Goal: Information Seeking & Learning: Find specific fact

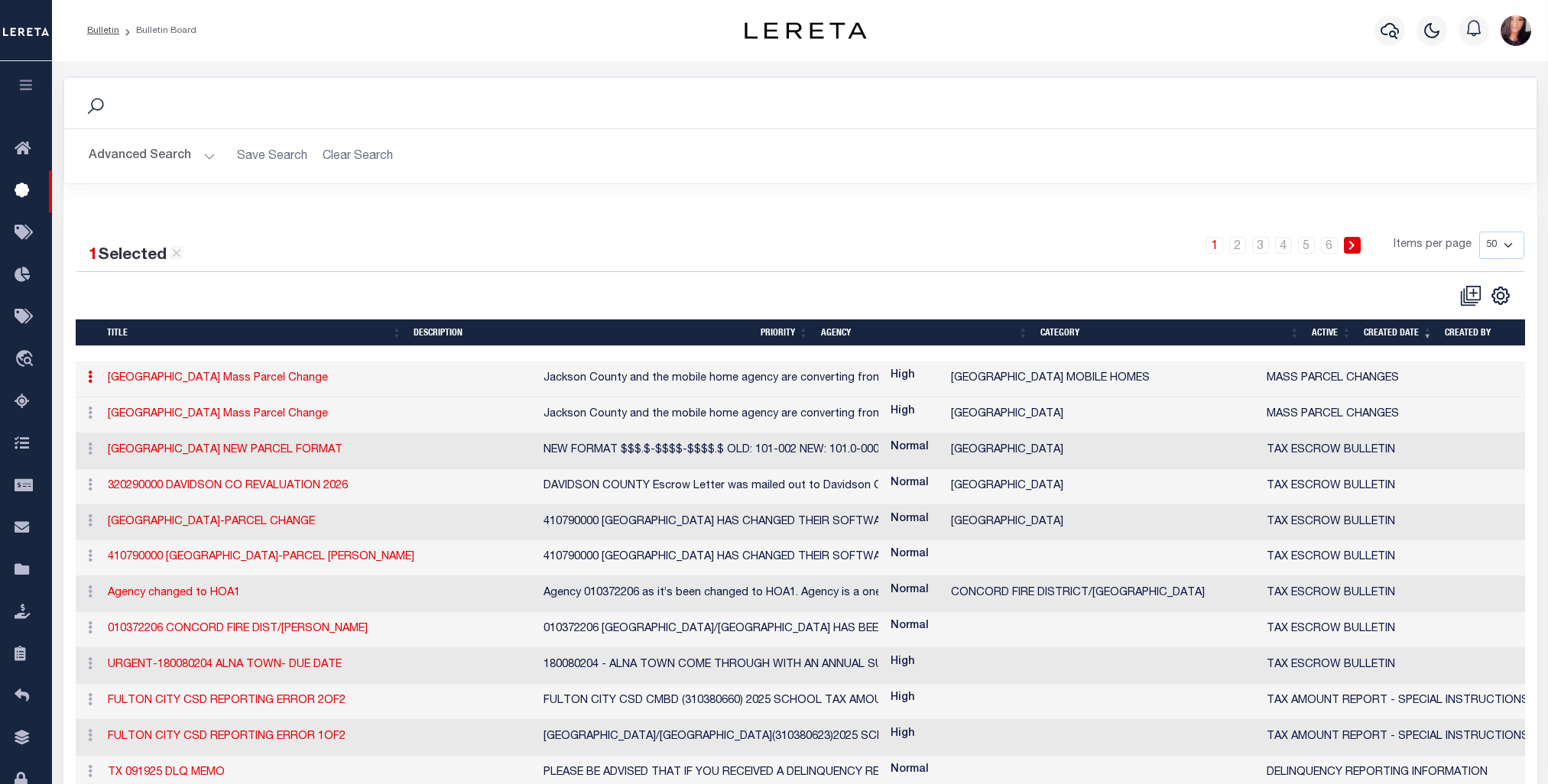
select select "50"
click at [25, 154] on icon at bounding box center [26, 149] width 25 height 19
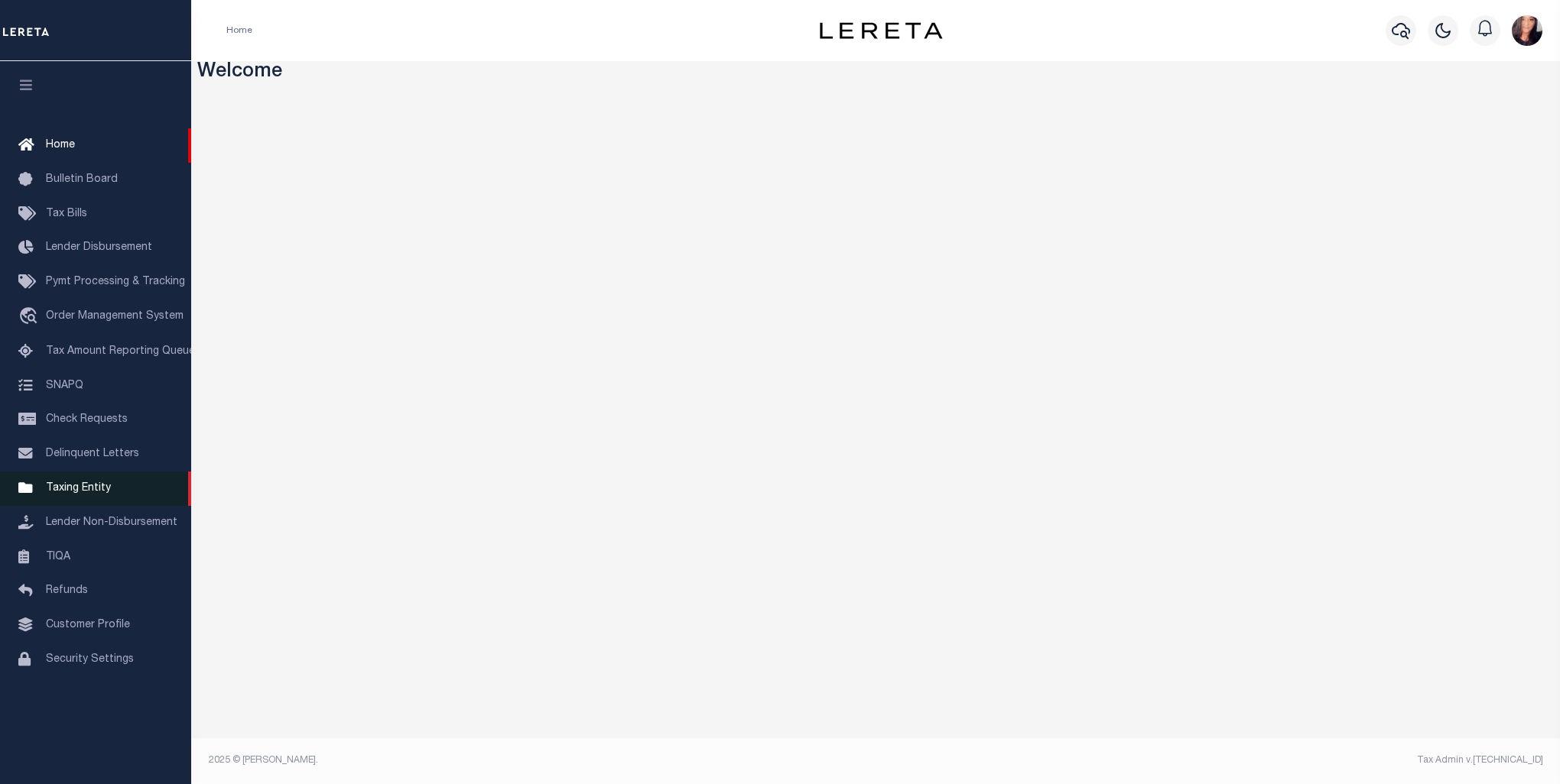
click at [74, 490] on span "Taxing Entity" at bounding box center [77, 489] width 65 height 11
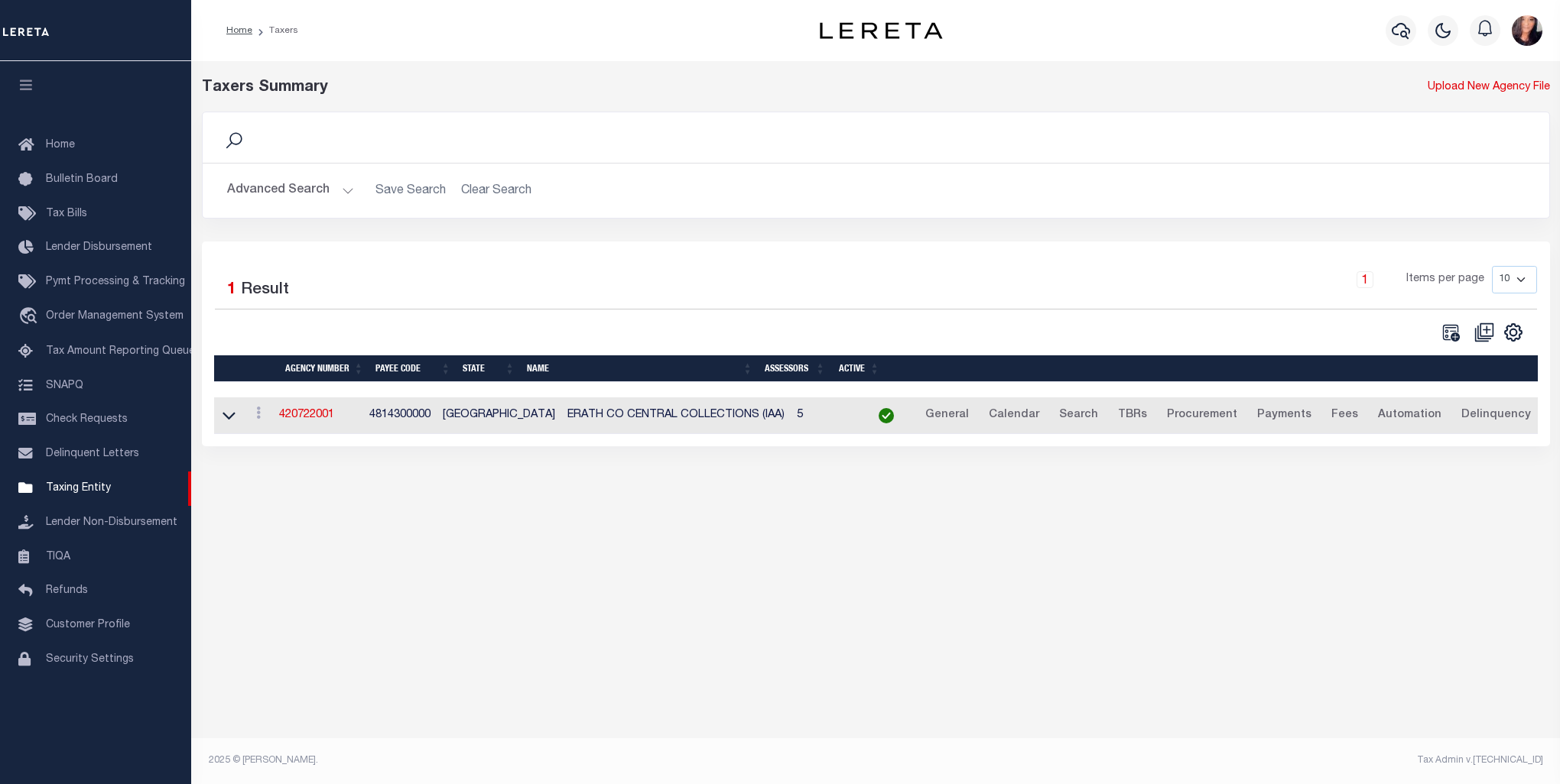
click at [321, 194] on button "Advanced Search" at bounding box center [290, 191] width 127 height 30
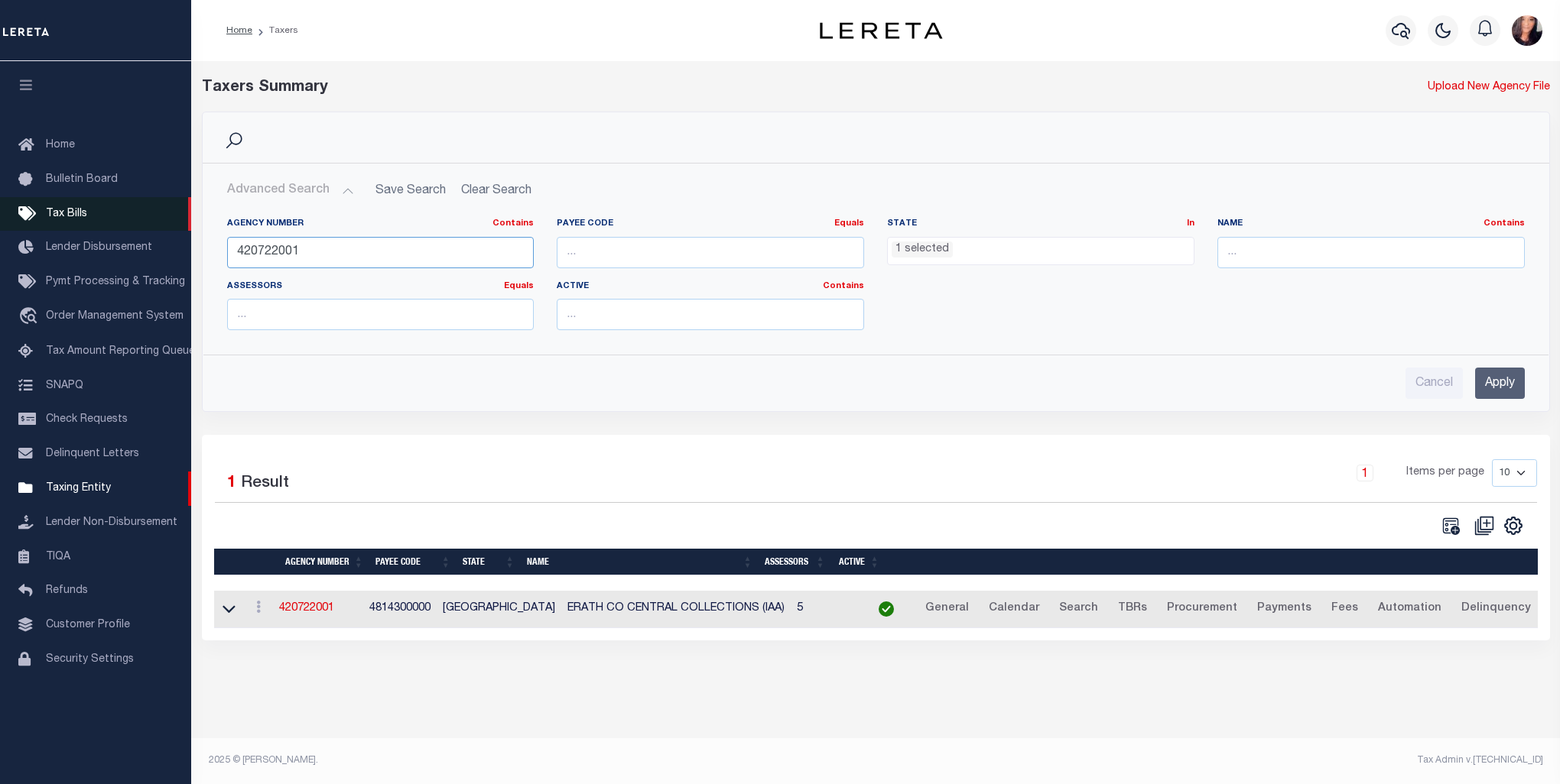
drag, startPoint x: 350, startPoint y: 253, endPoint x: 121, endPoint y: 225, distance: 230.7
click at [121, 225] on div "Home Taxers Profile" at bounding box center [780, 383] width 1560 height 767
click at [1250, 249] on input "text" at bounding box center [1370, 253] width 307 height 31
type input "garza"
click at [1495, 377] on input "Apply" at bounding box center [1500, 383] width 50 height 31
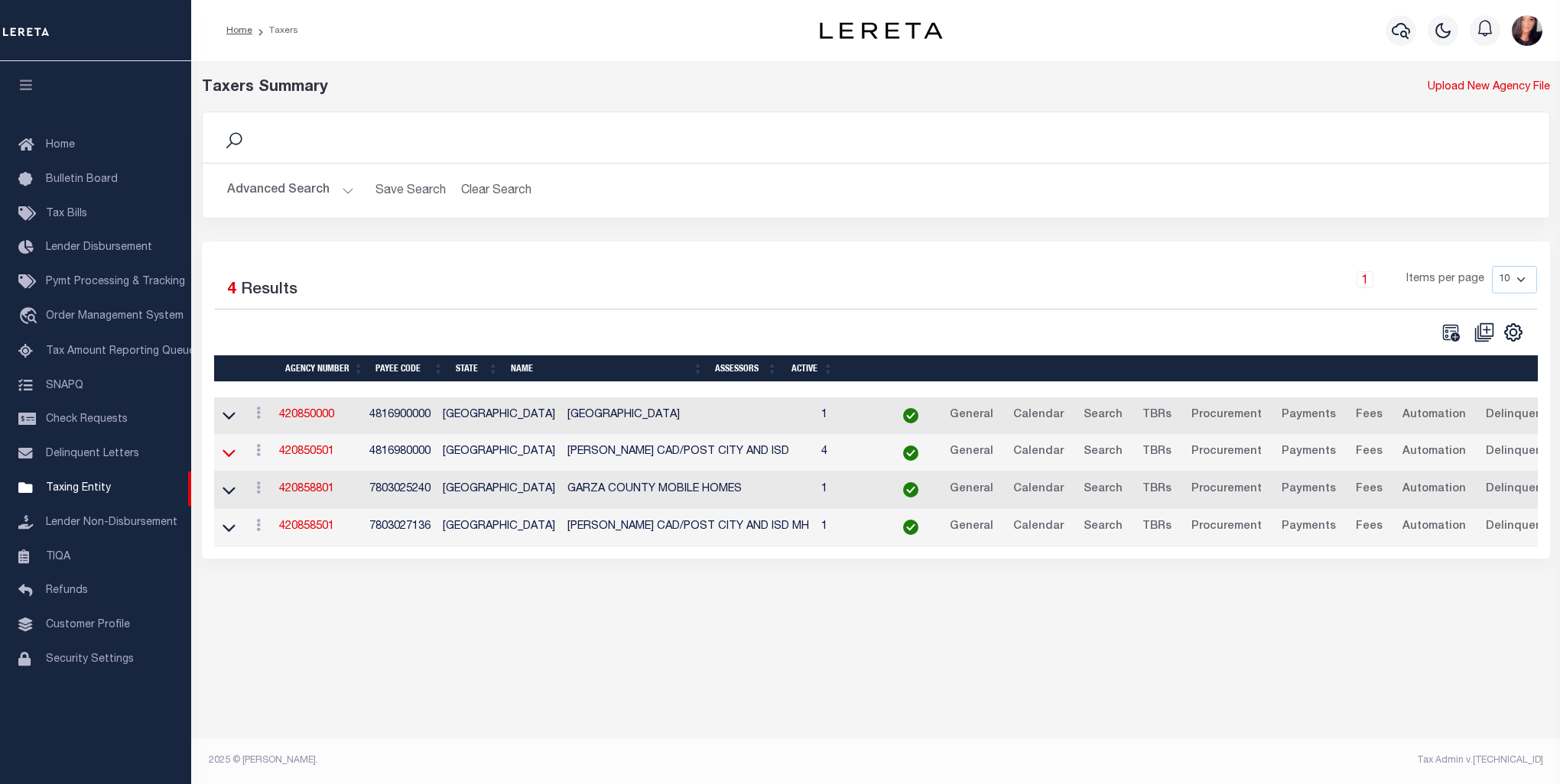
click at [234, 454] on icon at bounding box center [229, 453] width 13 height 16
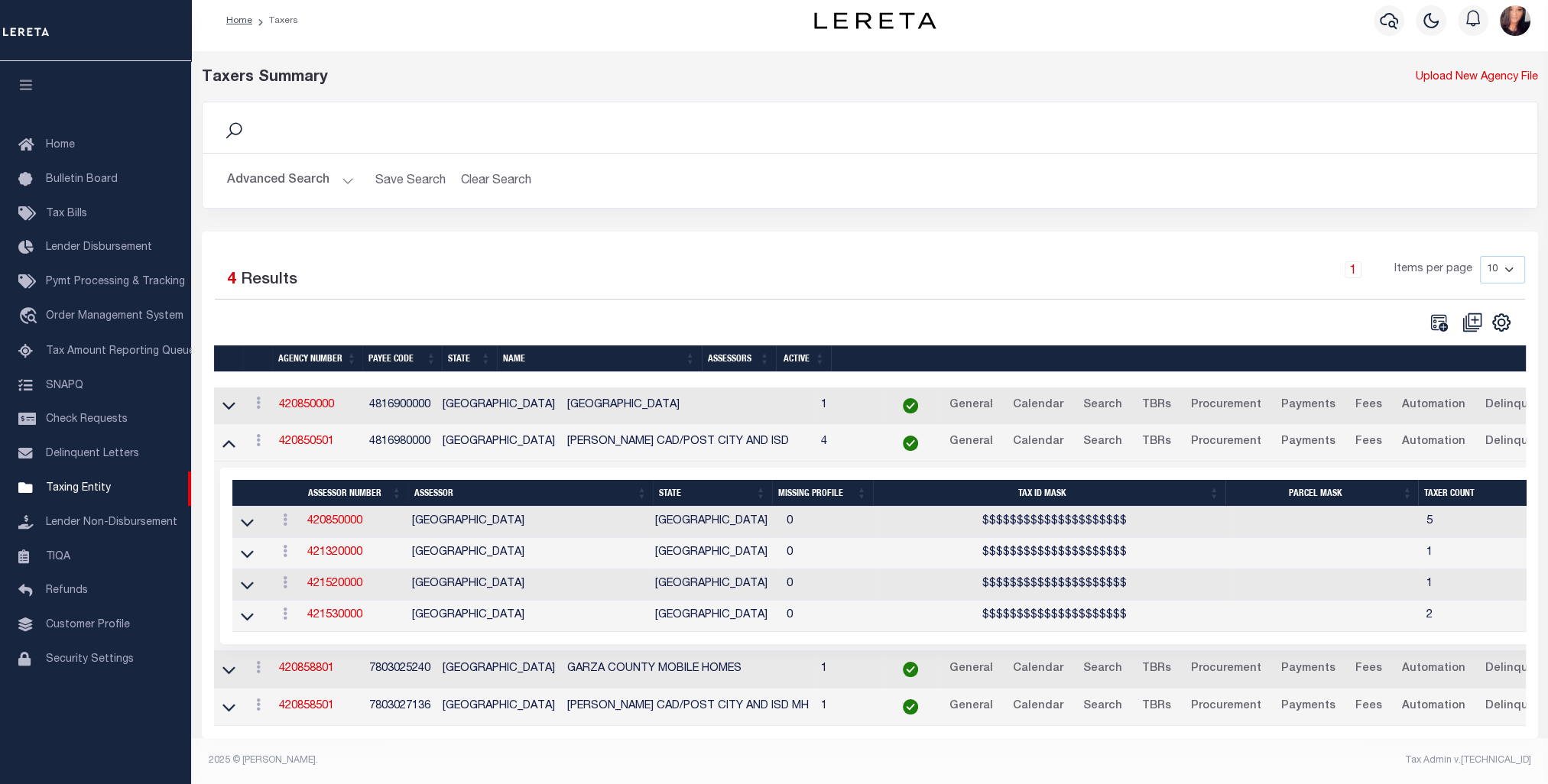
scroll to position [20, 0]
click at [248, 610] on icon at bounding box center [247, 617] width 13 height 16
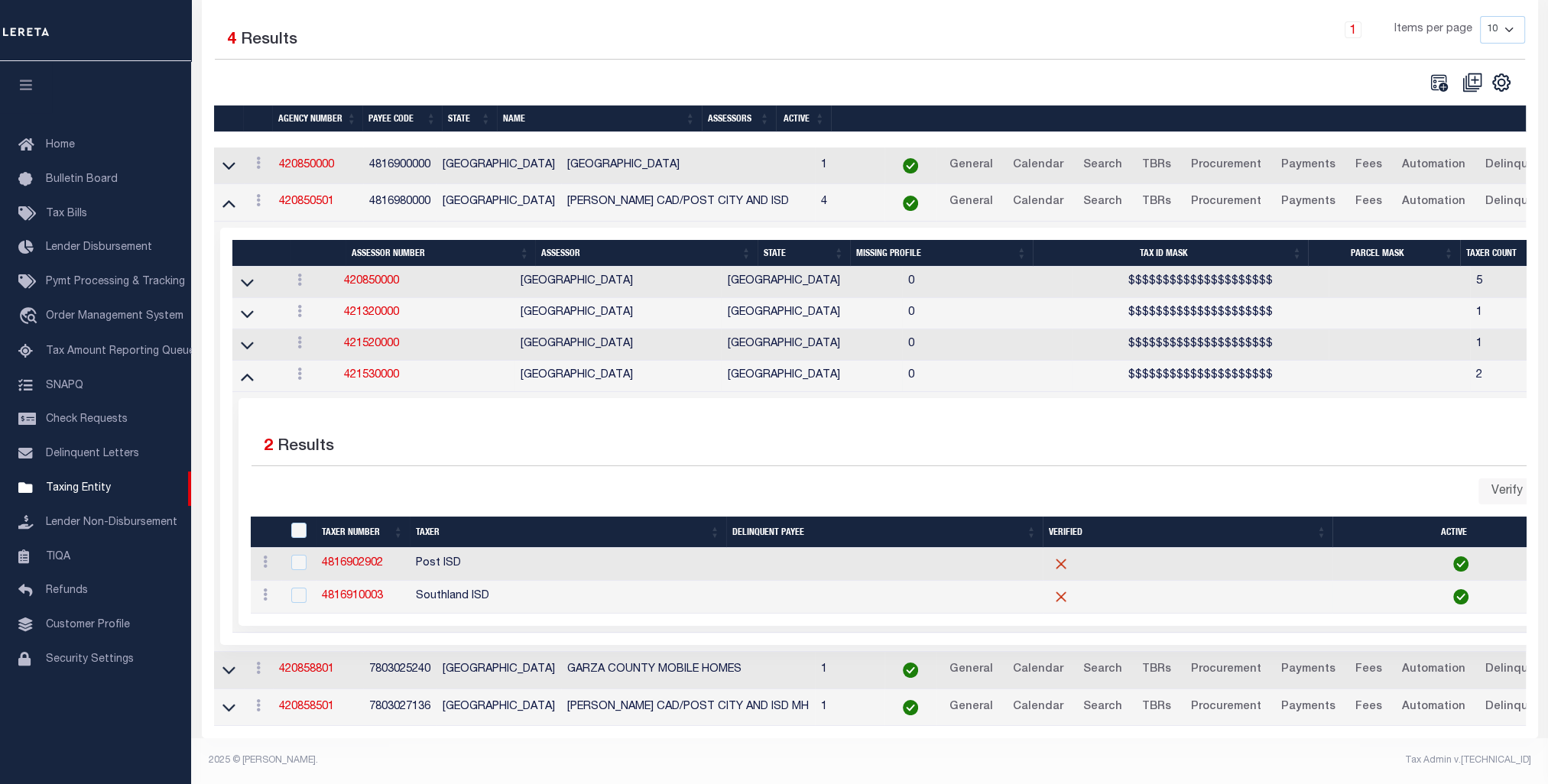
scroll to position [261, 0]
click at [251, 342] on icon at bounding box center [247, 346] width 13 height 7
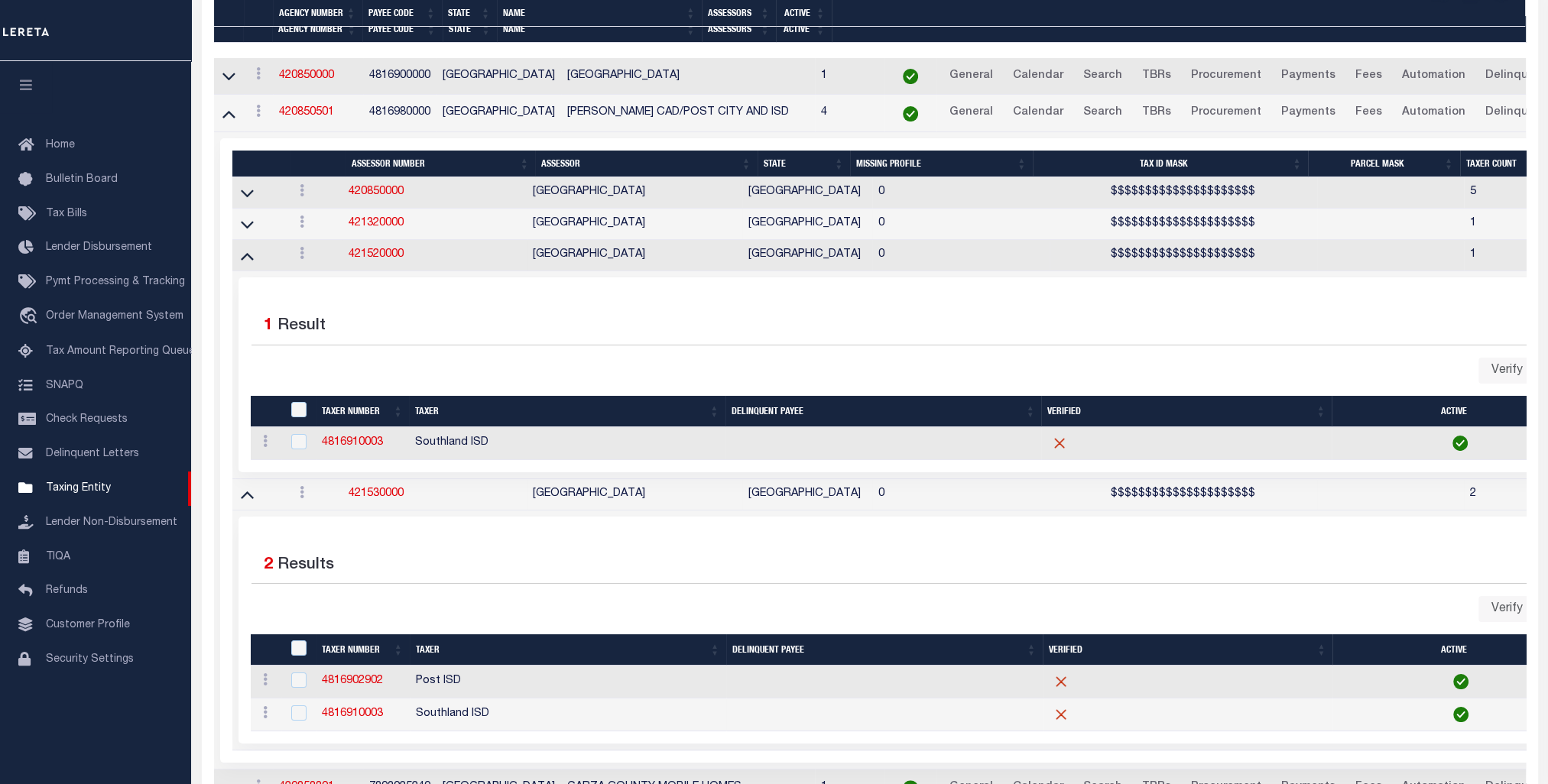
scroll to position [414, 0]
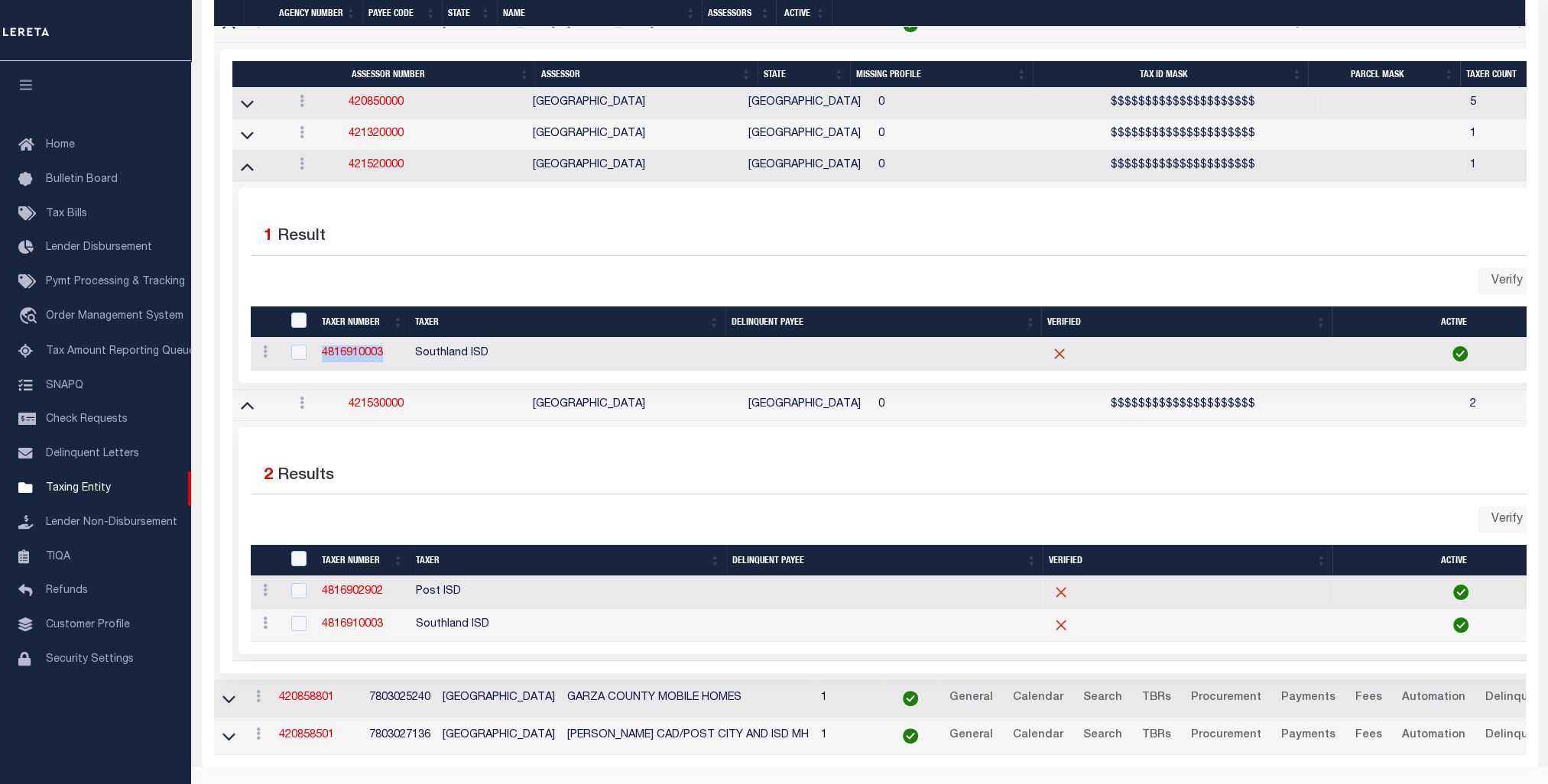
drag, startPoint x: 384, startPoint y: 359, endPoint x: 312, endPoint y: 353, distance: 72.2
click at [315, 353] on td "4816910003" at bounding box center [362, 355] width 94 height 33
checkbox input "true"
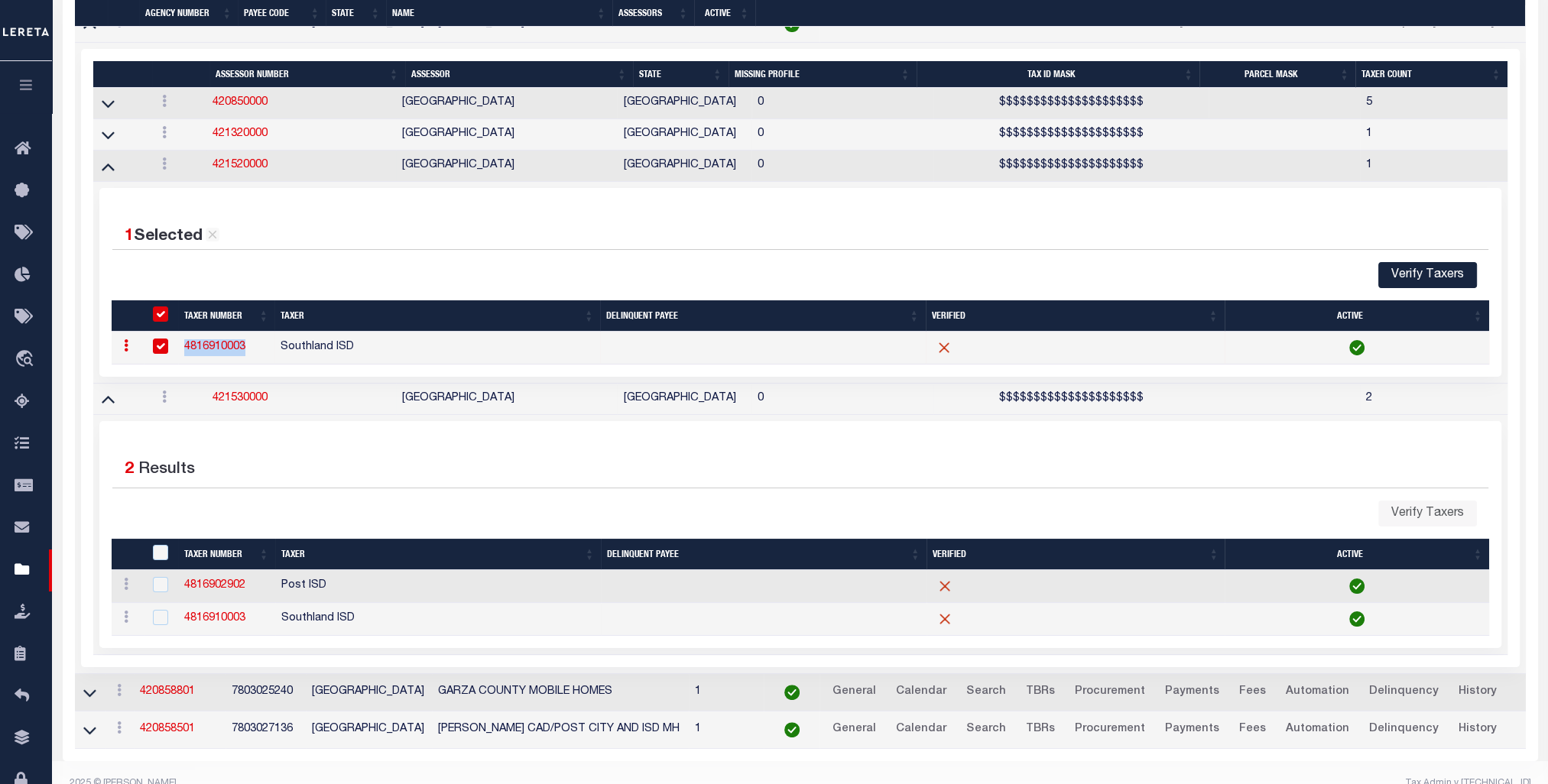
copy link "4816910003"
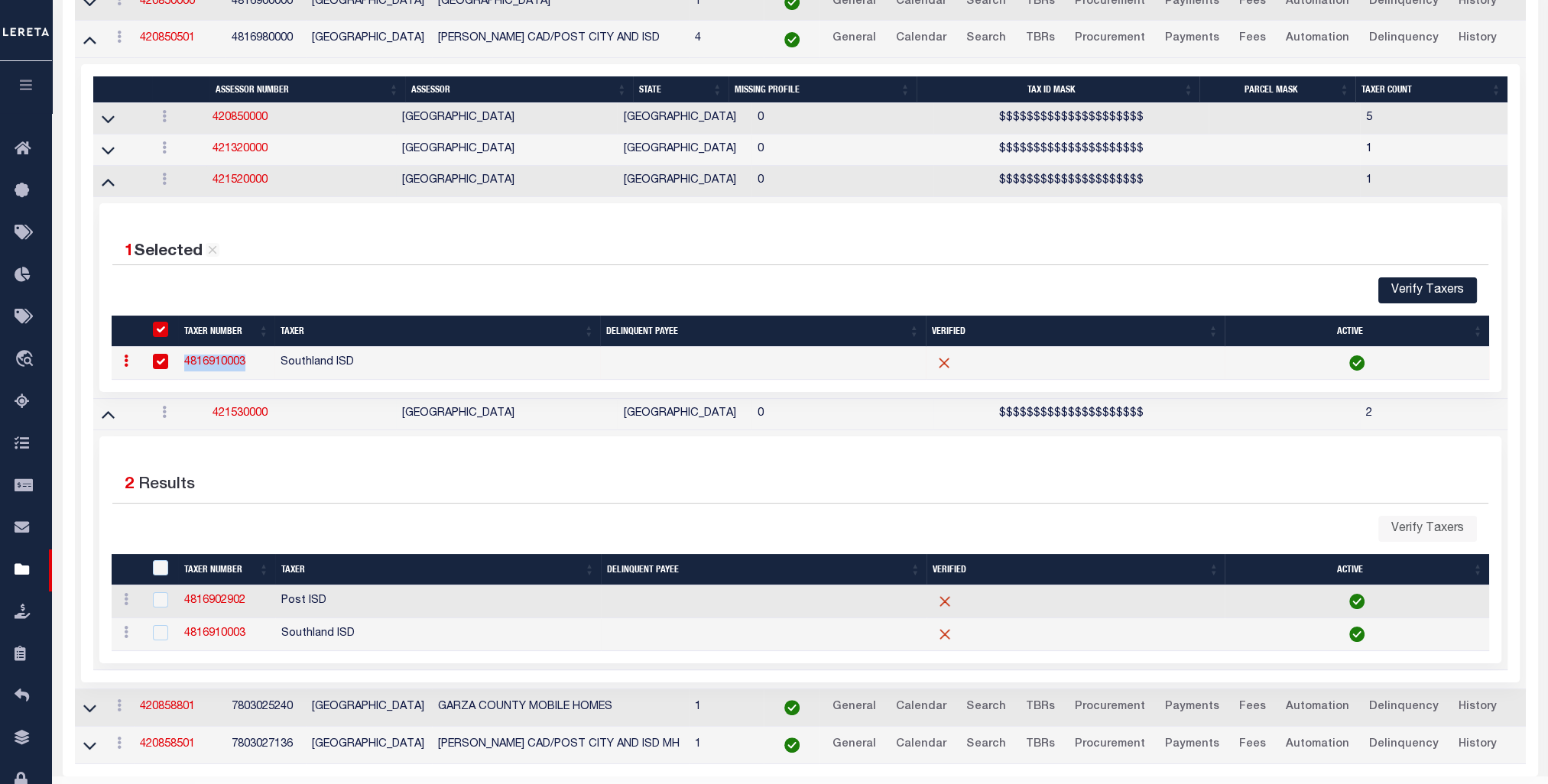
scroll to position [0, 0]
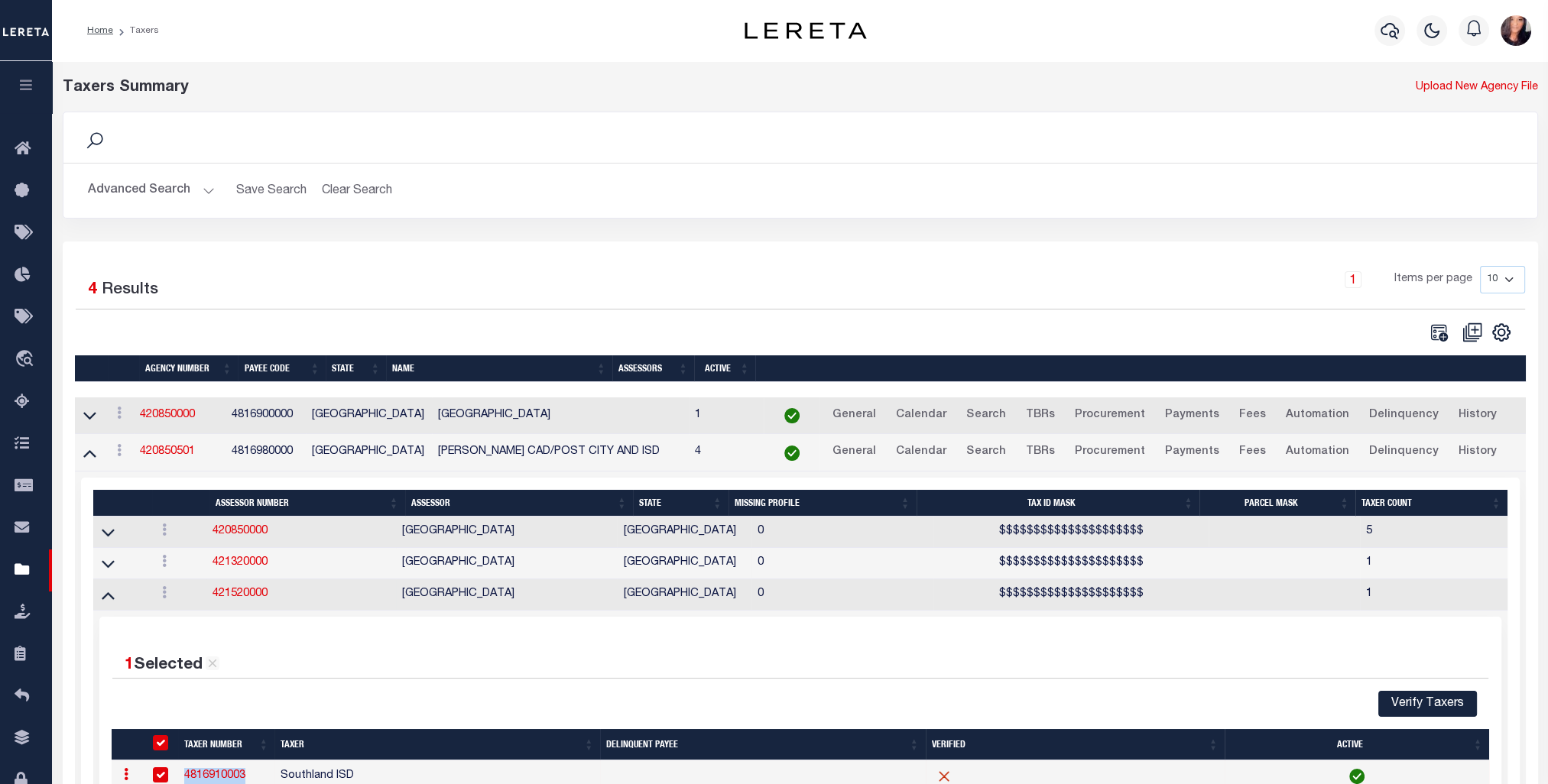
click at [117, 181] on button "Advanced Search" at bounding box center [150, 191] width 127 height 30
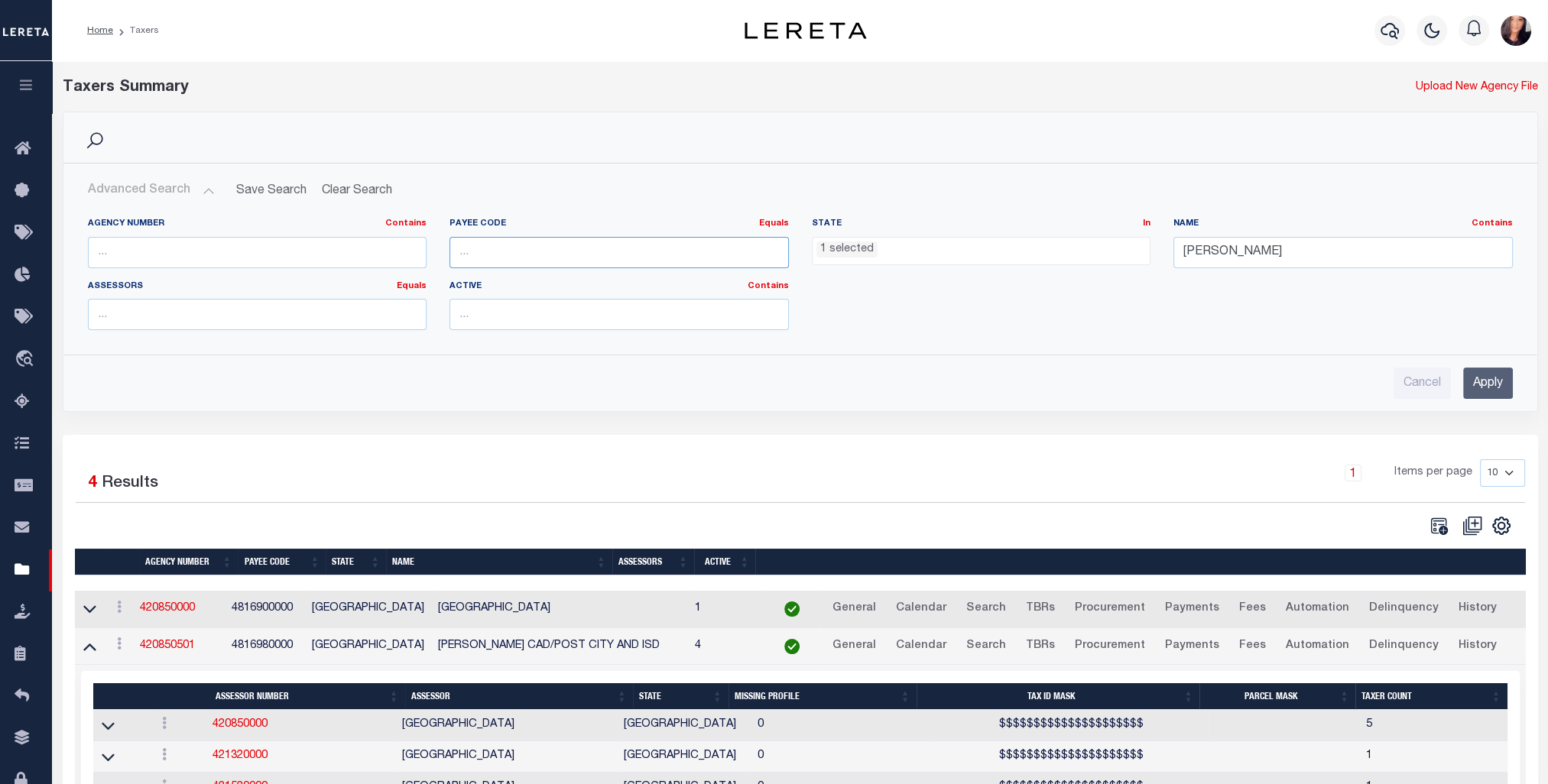
click at [508, 254] on input "number" at bounding box center [619, 253] width 339 height 31
paste input "4816910003"
type input "4816910003"
drag, startPoint x: 1233, startPoint y: 246, endPoint x: 1162, endPoint y: 249, distance: 71.1
click at [1162, 249] on div "Name Contains Contains Is garza" at bounding box center [1344, 249] width 363 height 63
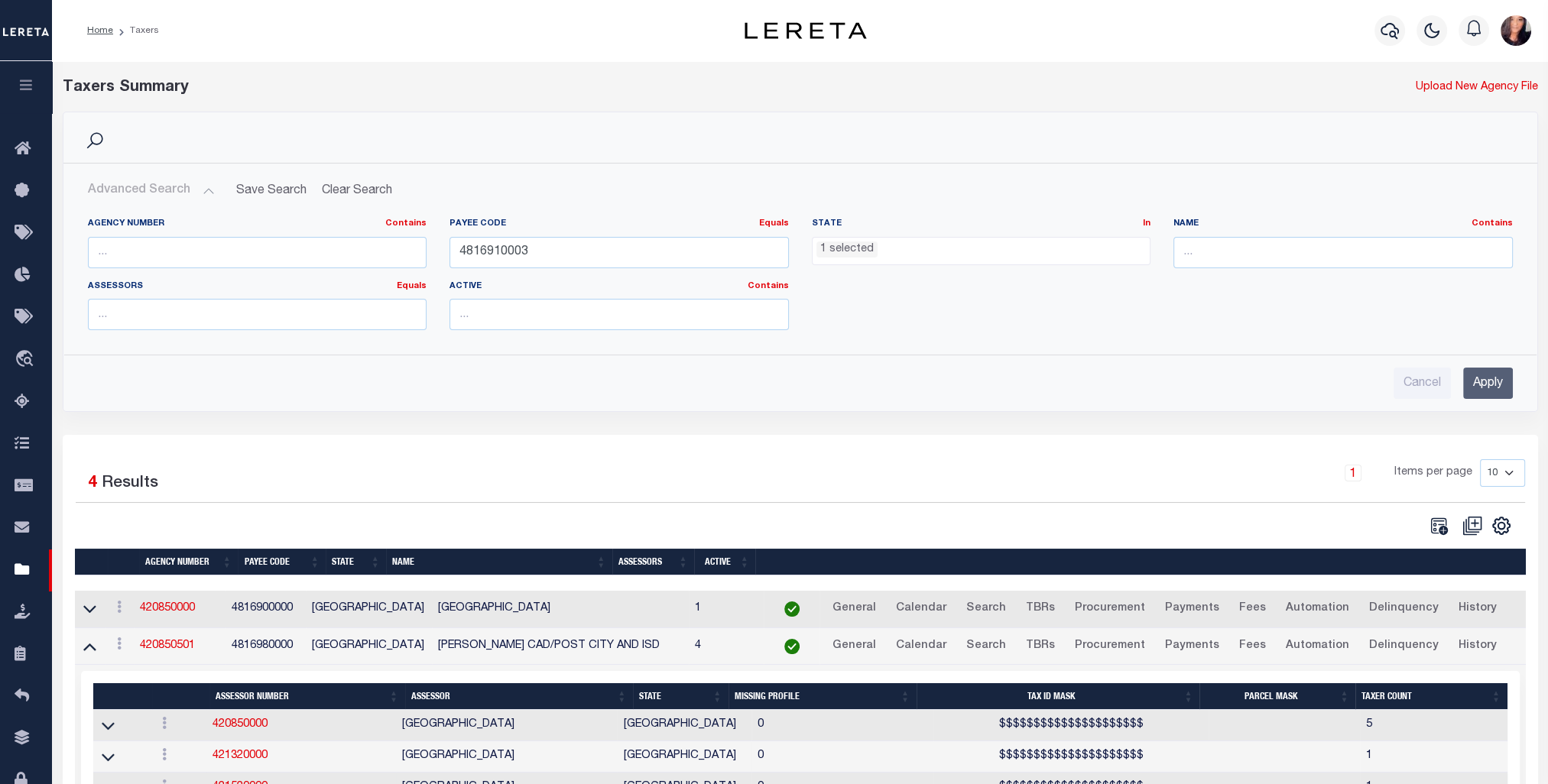
click at [1495, 387] on input "Apply" at bounding box center [1488, 383] width 50 height 31
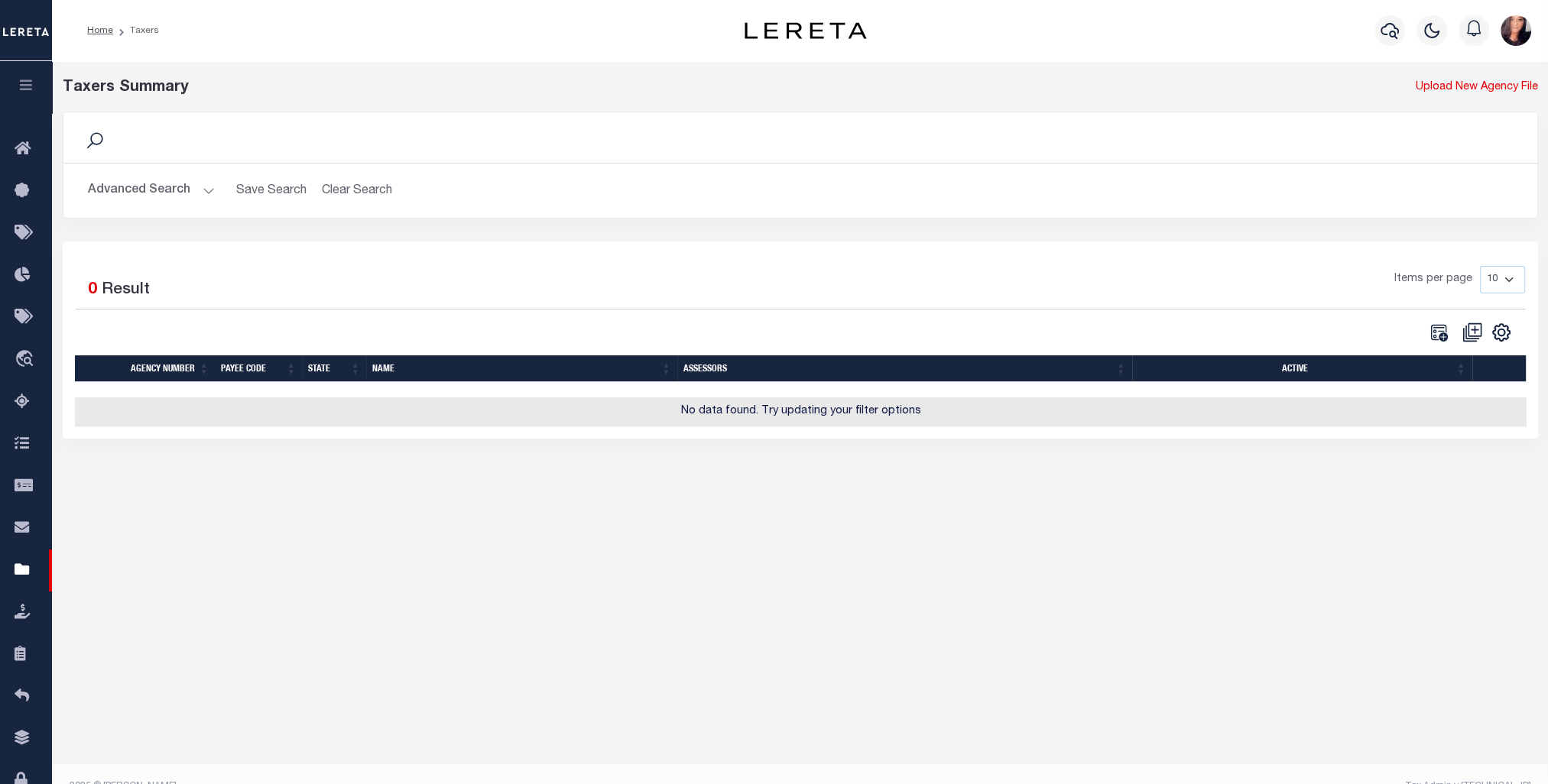
click at [188, 191] on button "Advanced Search" at bounding box center [150, 191] width 127 height 30
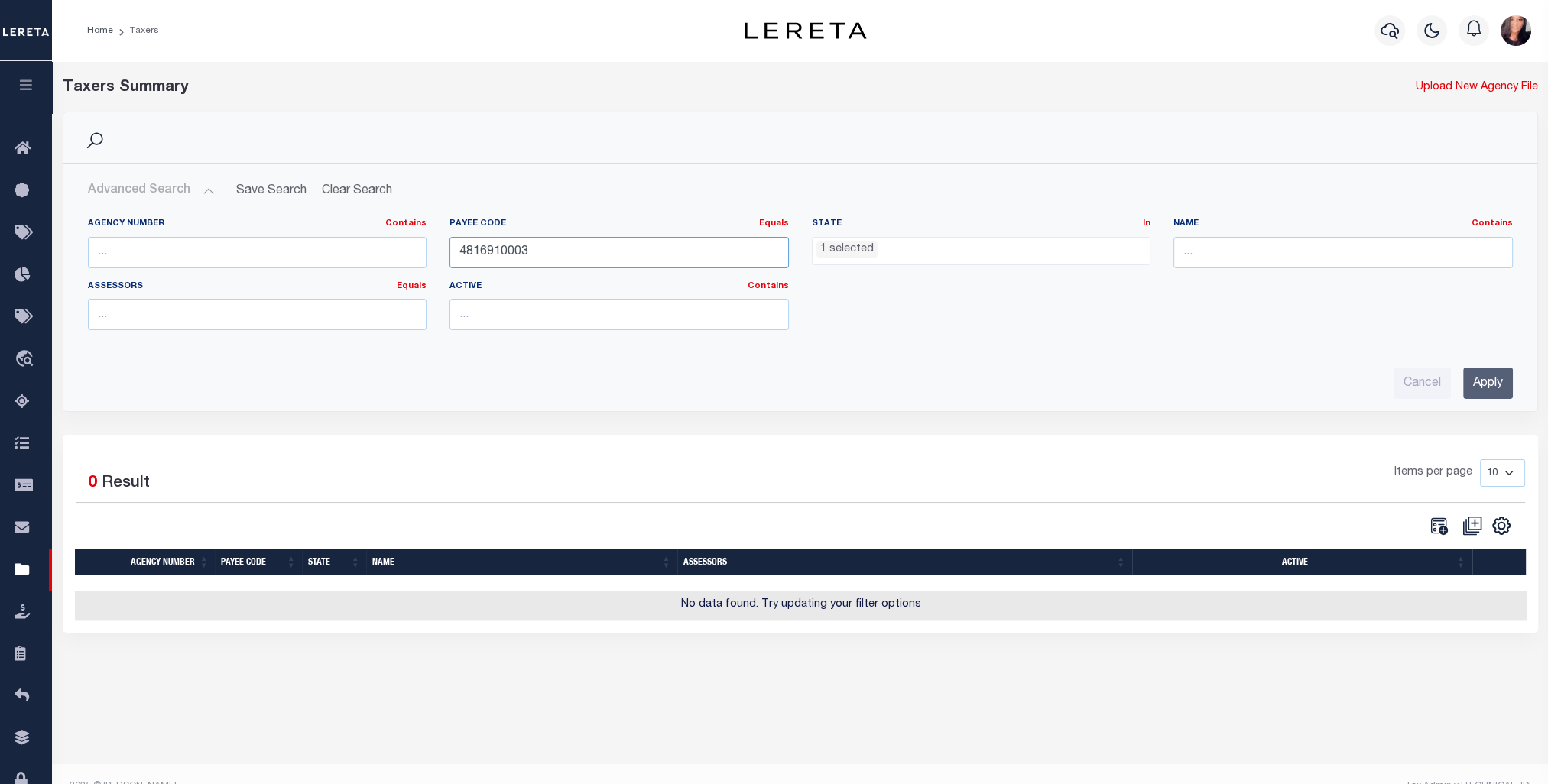
drag, startPoint x: 578, startPoint y: 262, endPoint x: 430, endPoint y: 244, distance: 149.1
click at [430, 244] on div "Agency Number Contains Contains Is Payee Code Equals Equals Is Not Equal To Is …" at bounding box center [800, 280] width 1448 height 125
click at [1230, 249] on input "text" at bounding box center [1343, 253] width 339 height 31
type input "garza"
click at [1495, 391] on input "Apply" at bounding box center [1488, 383] width 50 height 31
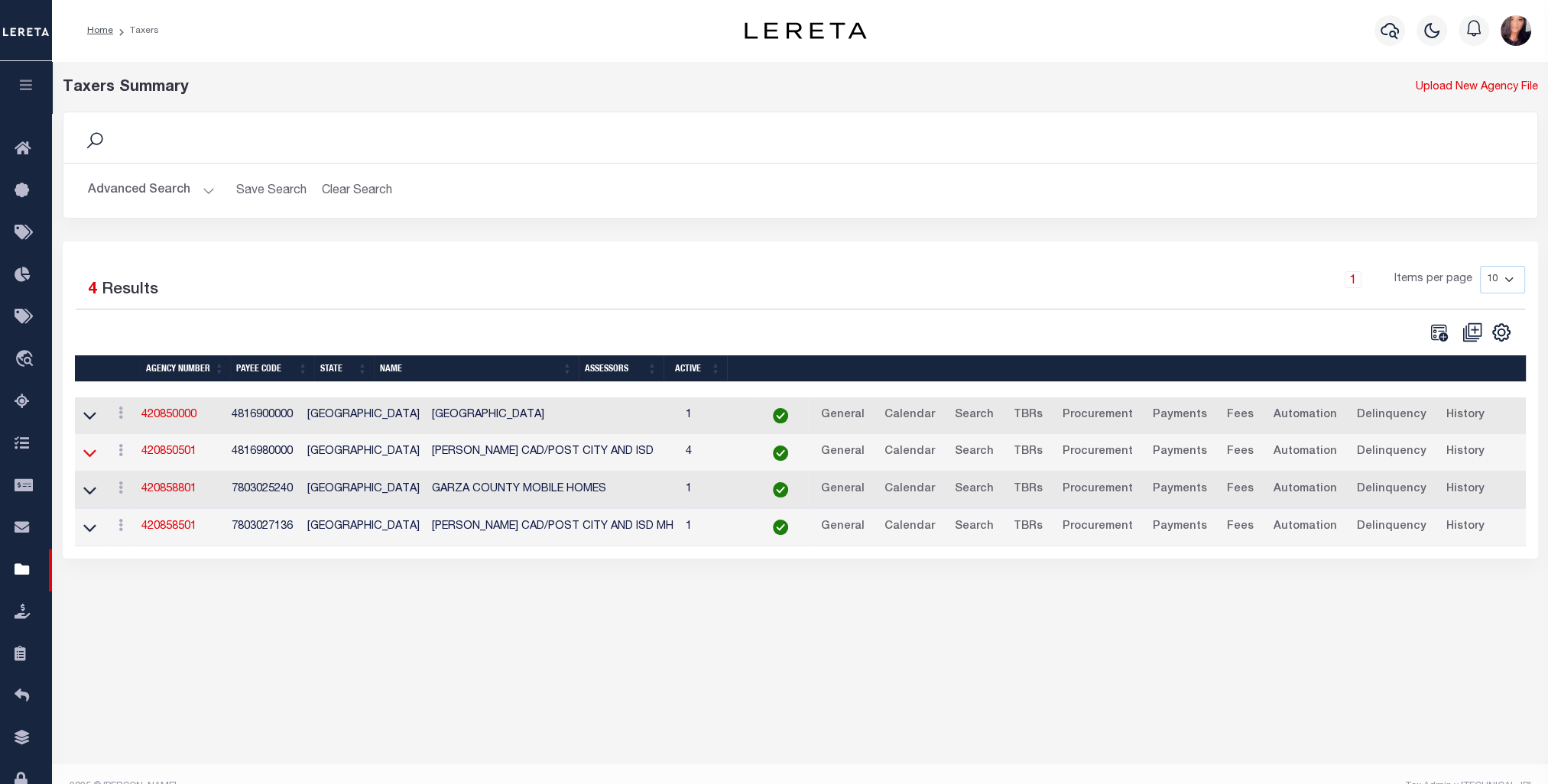
click at [87, 453] on icon at bounding box center [89, 453] width 13 height 16
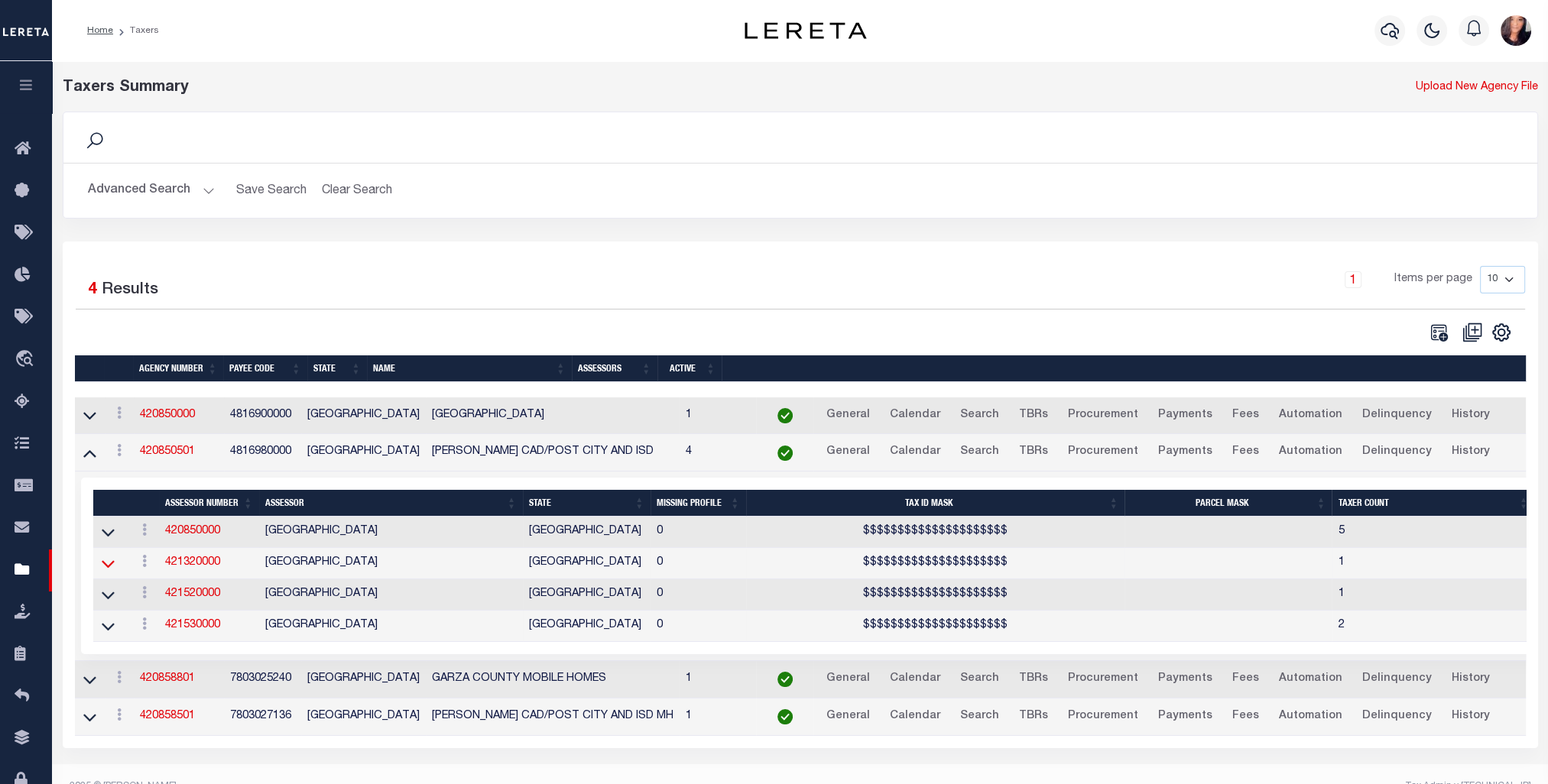
click at [109, 565] on icon at bounding box center [108, 564] width 13 height 16
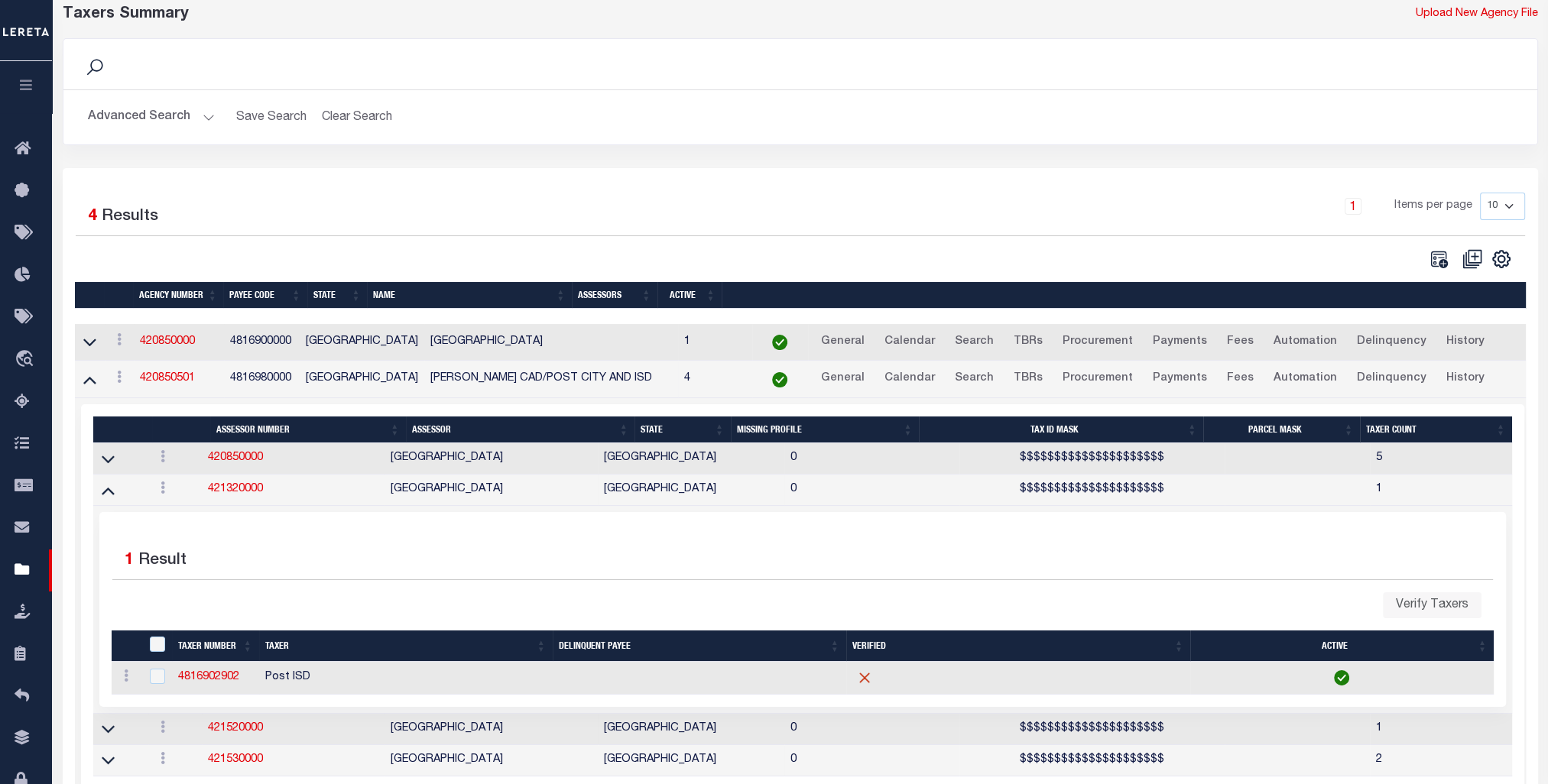
scroll to position [227, 0]
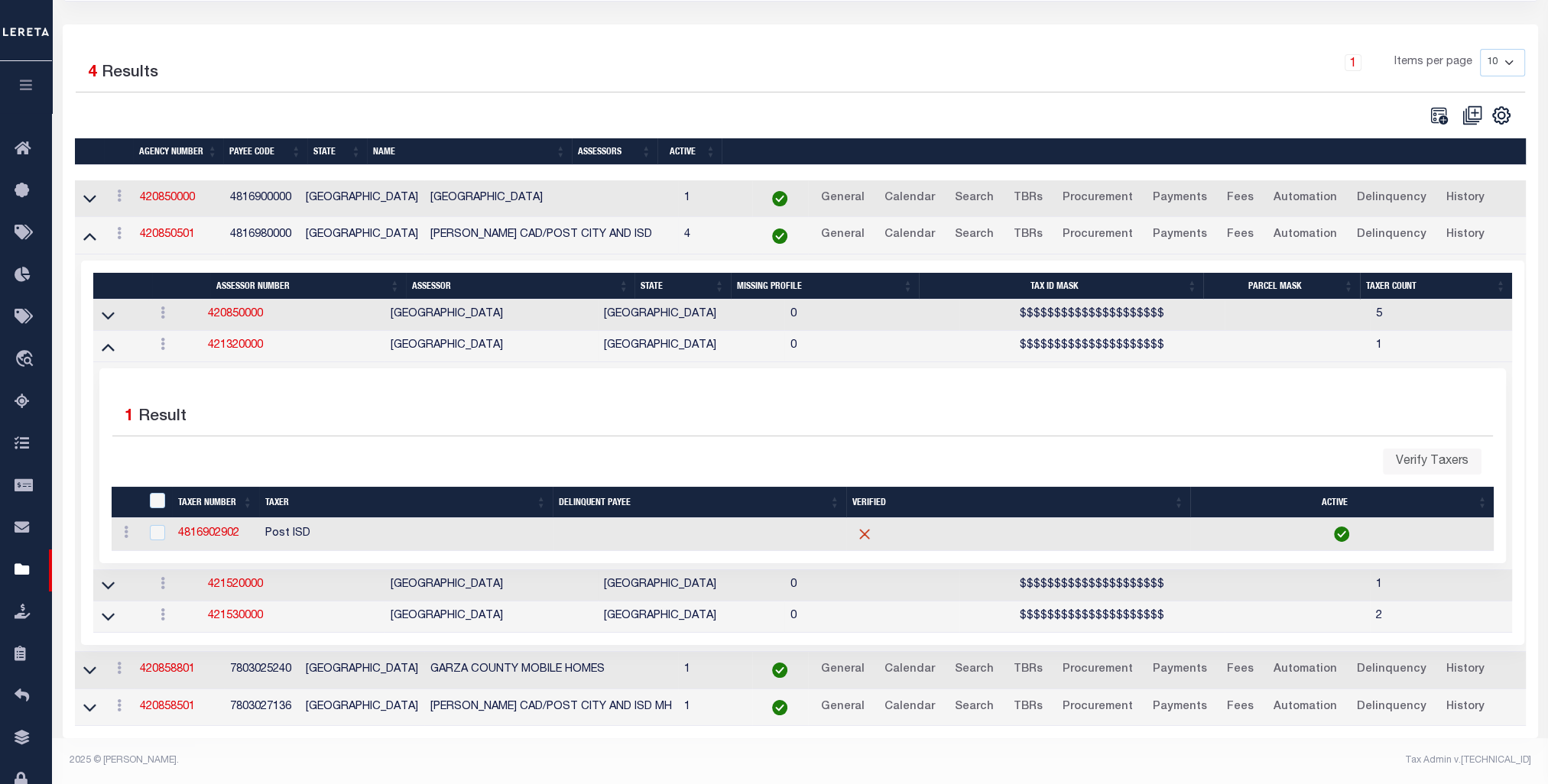
click at [65, 92] on div "Selected 4 Results 1 Items per page 10 25 50 100" at bounding box center [800, 88] width 1474 height 77
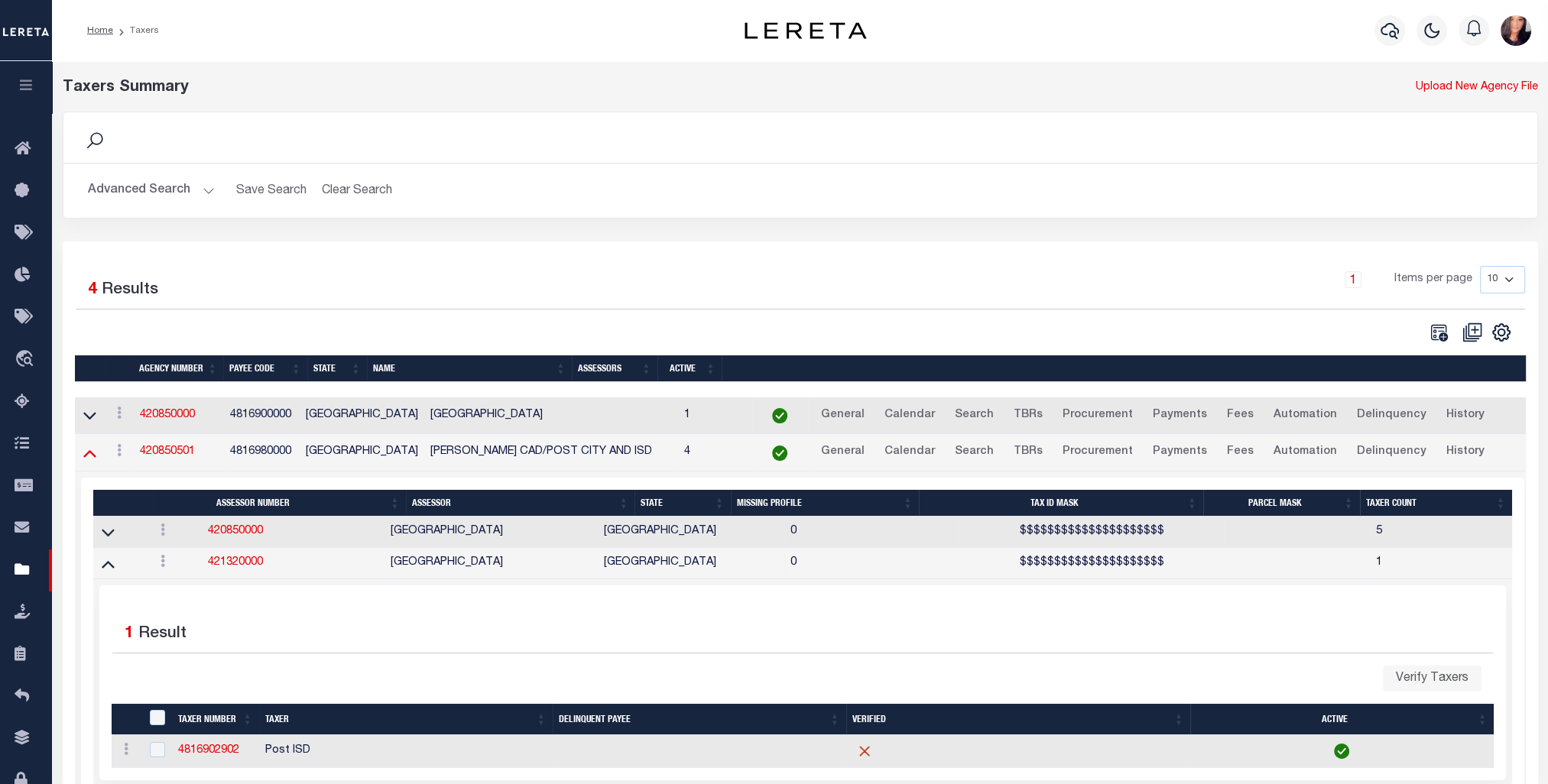
click at [86, 454] on icon at bounding box center [89, 453] width 13 height 16
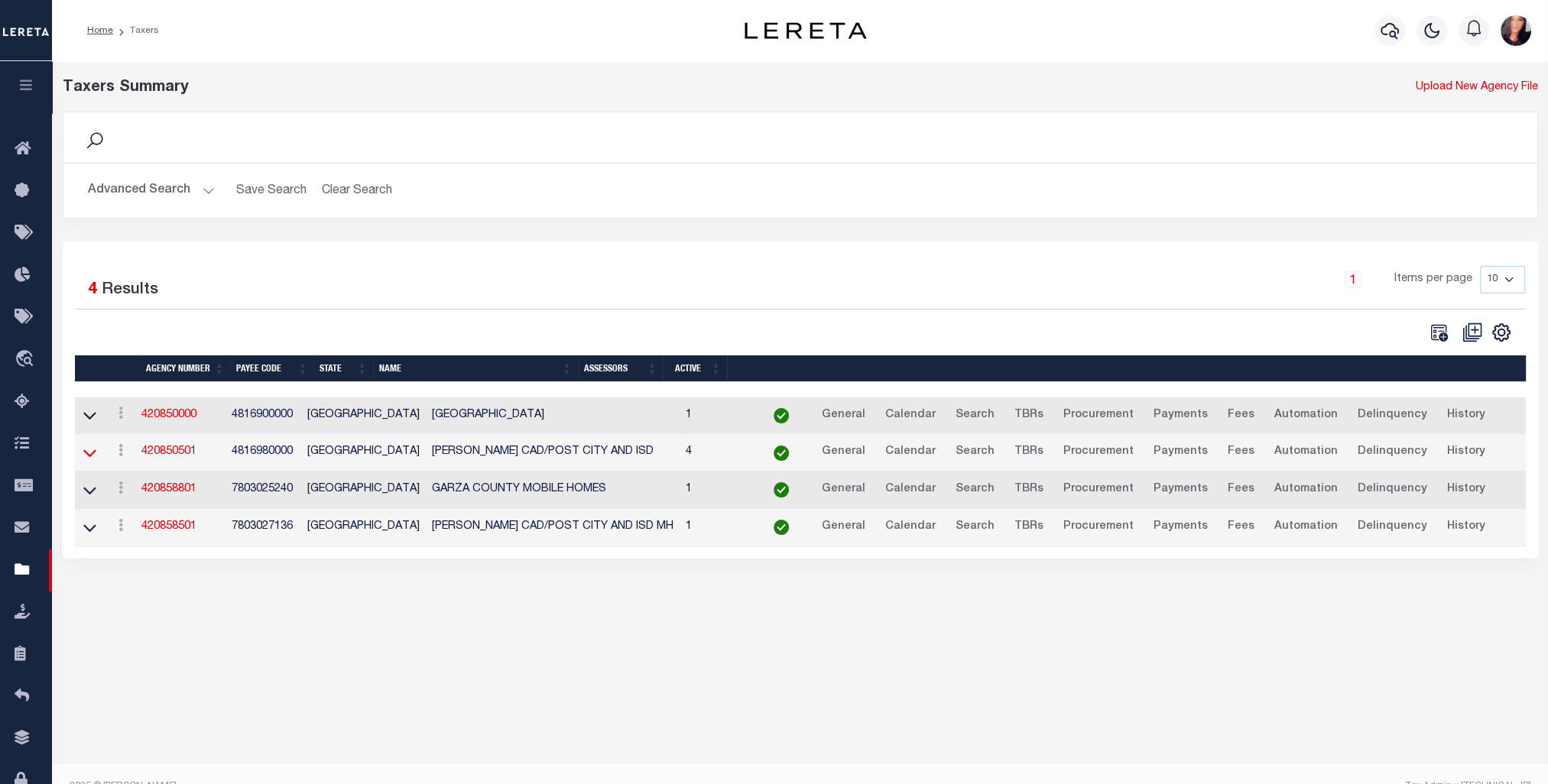
click at [91, 458] on icon at bounding box center [89, 453] width 13 height 16
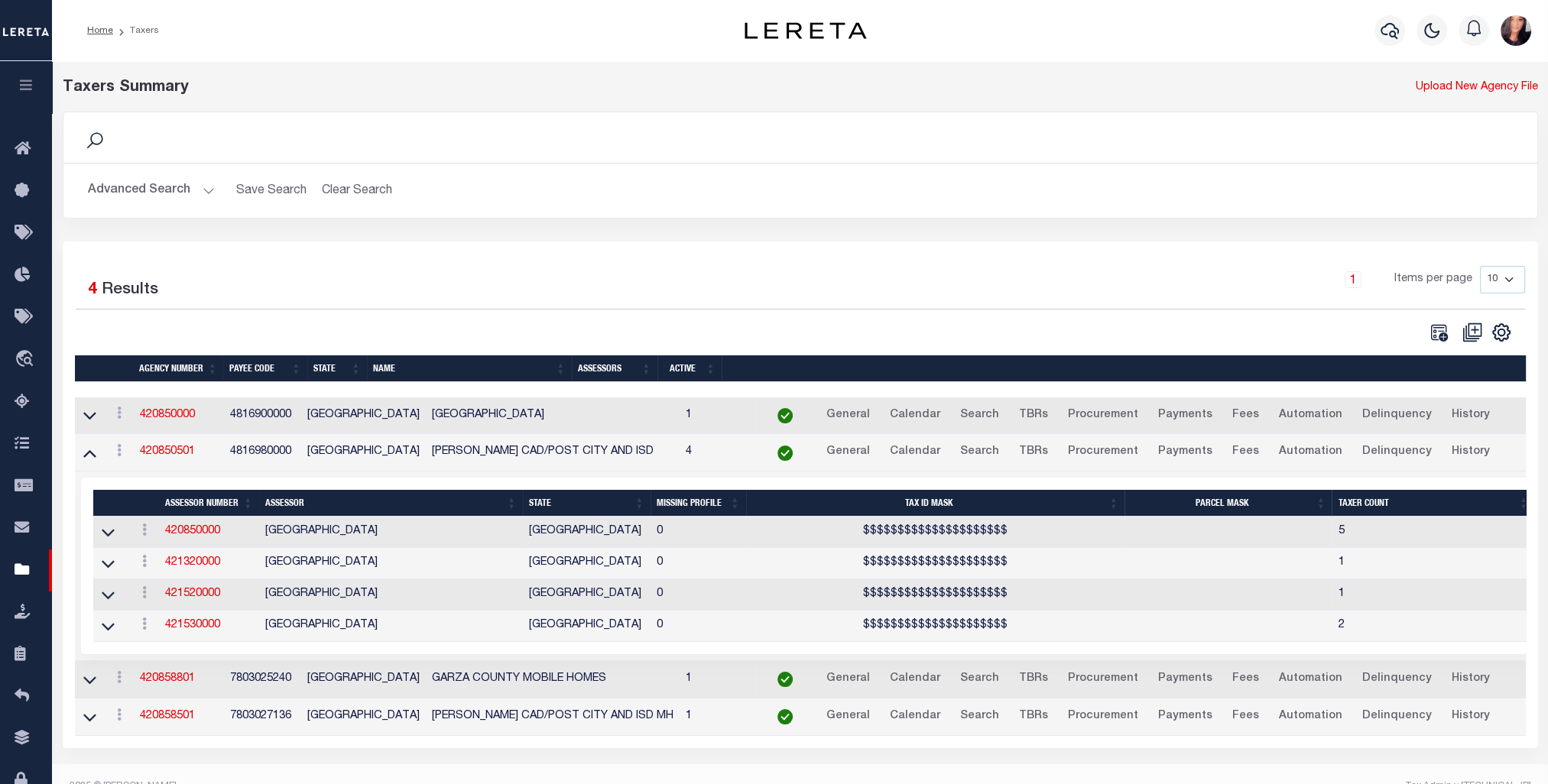
scroll to position [26, 0]
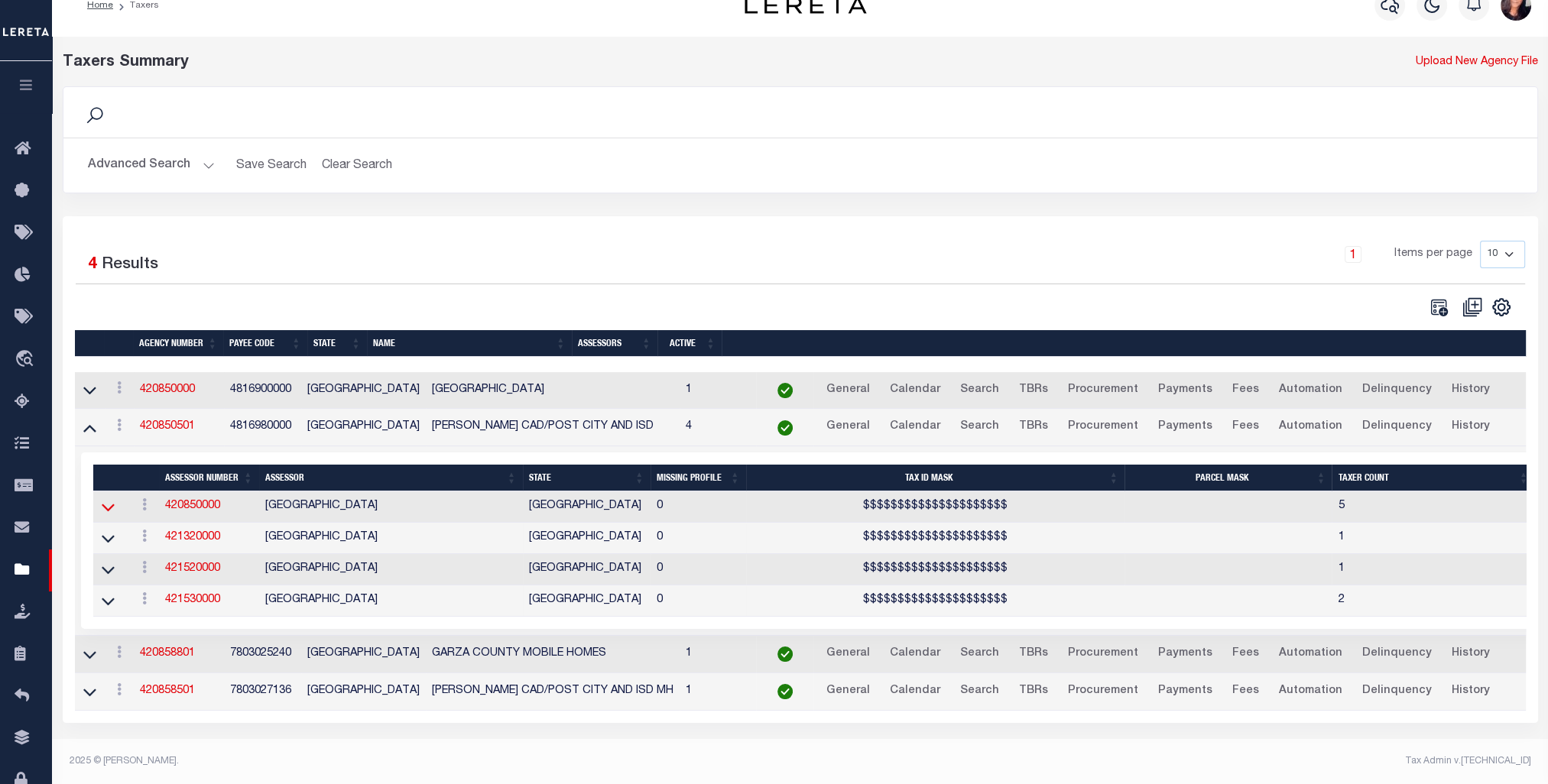
click at [104, 508] on icon at bounding box center [108, 508] width 13 height 7
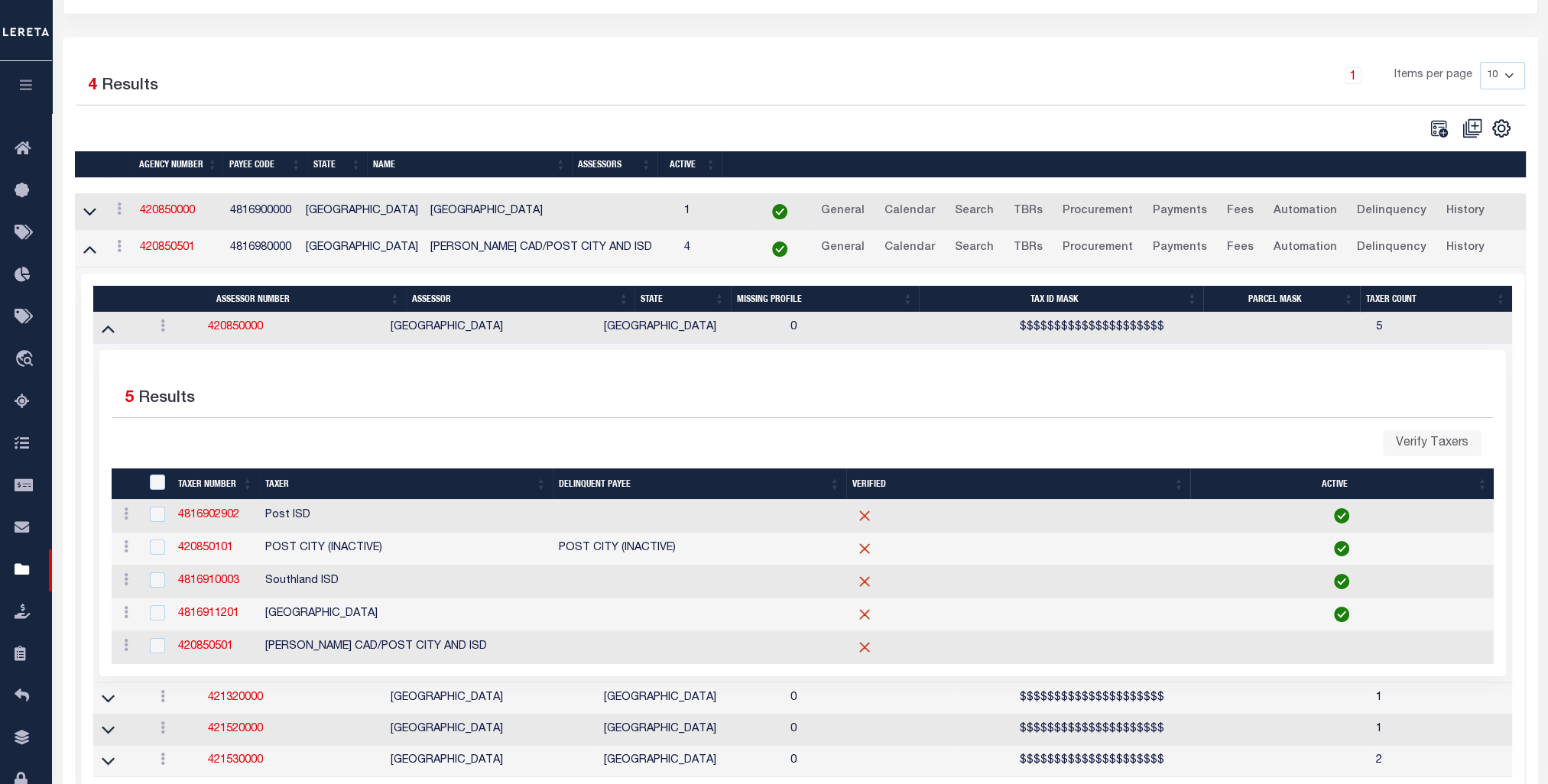
scroll to position [0, 0]
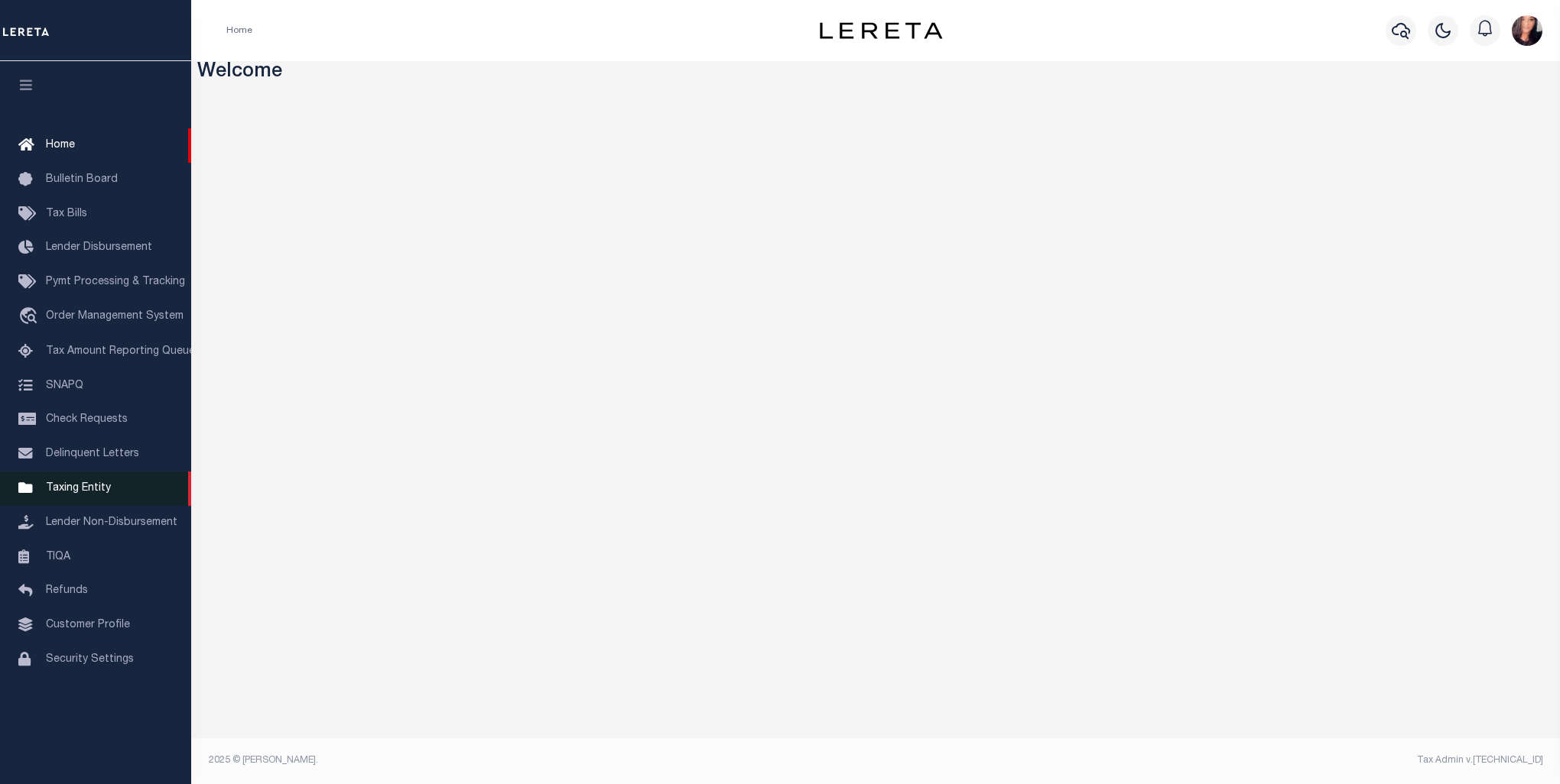
click at [74, 494] on span "Taxing Entity" at bounding box center [77, 489] width 65 height 11
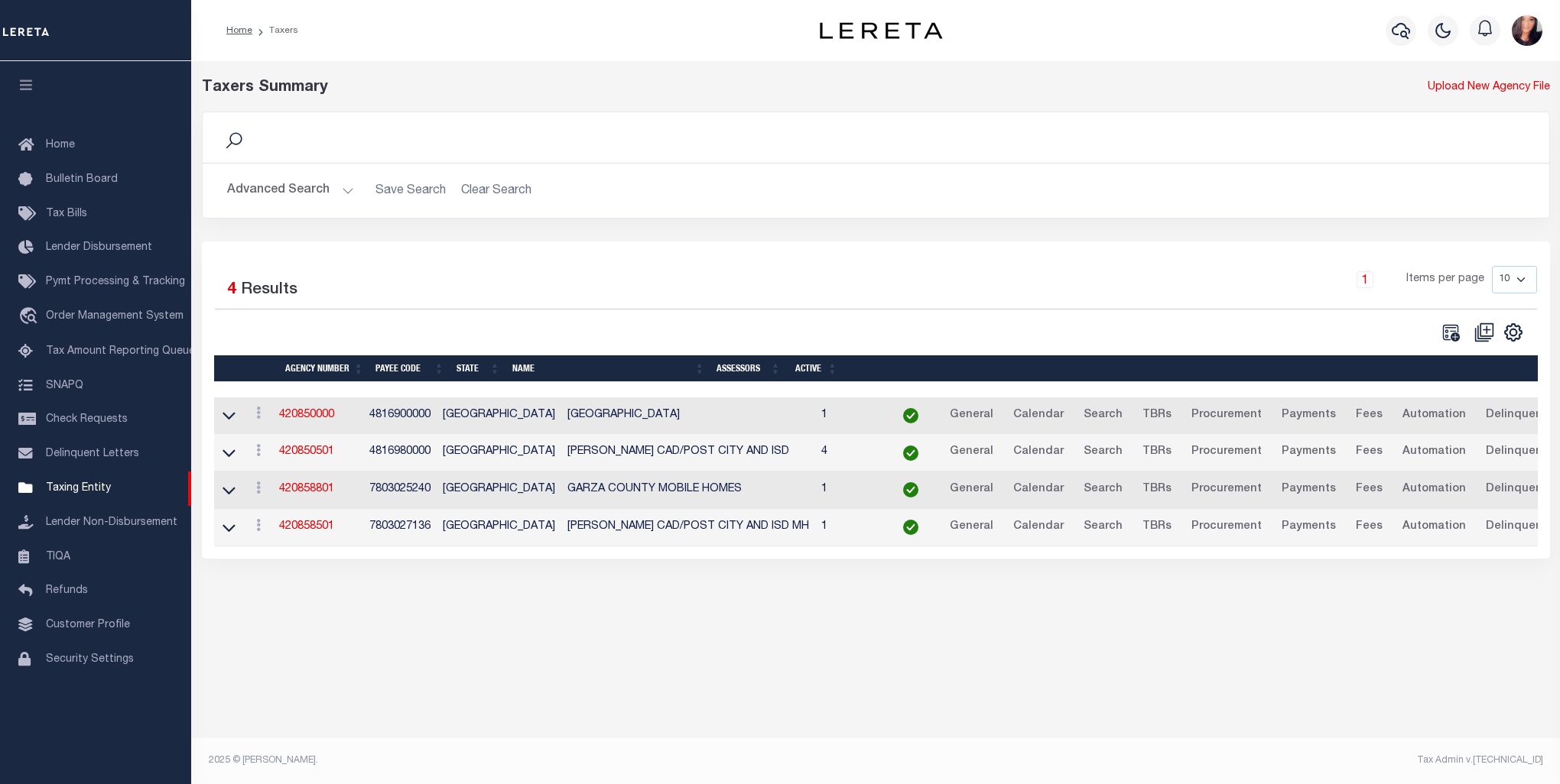
select select "[GEOGRAPHIC_DATA]"
click at [333, 192] on button "Advanced Search" at bounding box center [290, 191] width 127 height 30
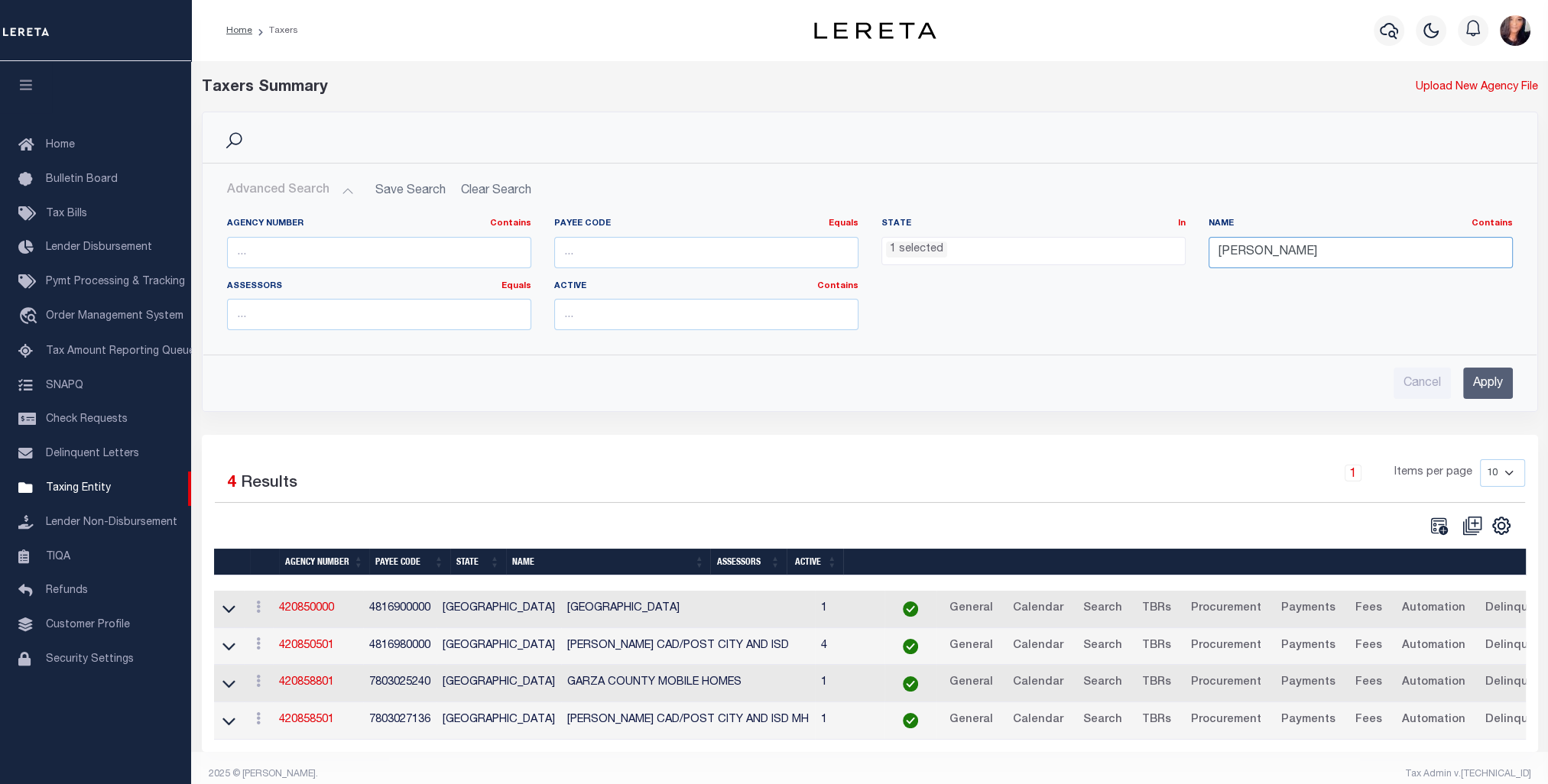
drag, startPoint x: 1267, startPoint y: 246, endPoint x: 1172, endPoint y: 249, distance: 95.0
click at [1172, 249] on div "Agency Number Contains Contains Is Payee Code Equals Equals Is Not Equal To Is …" at bounding box center [870, 280] width 1309 height 125
click at [1483, 378] on input "Apply" at bounding box center [1488, 383] width 50 height 31
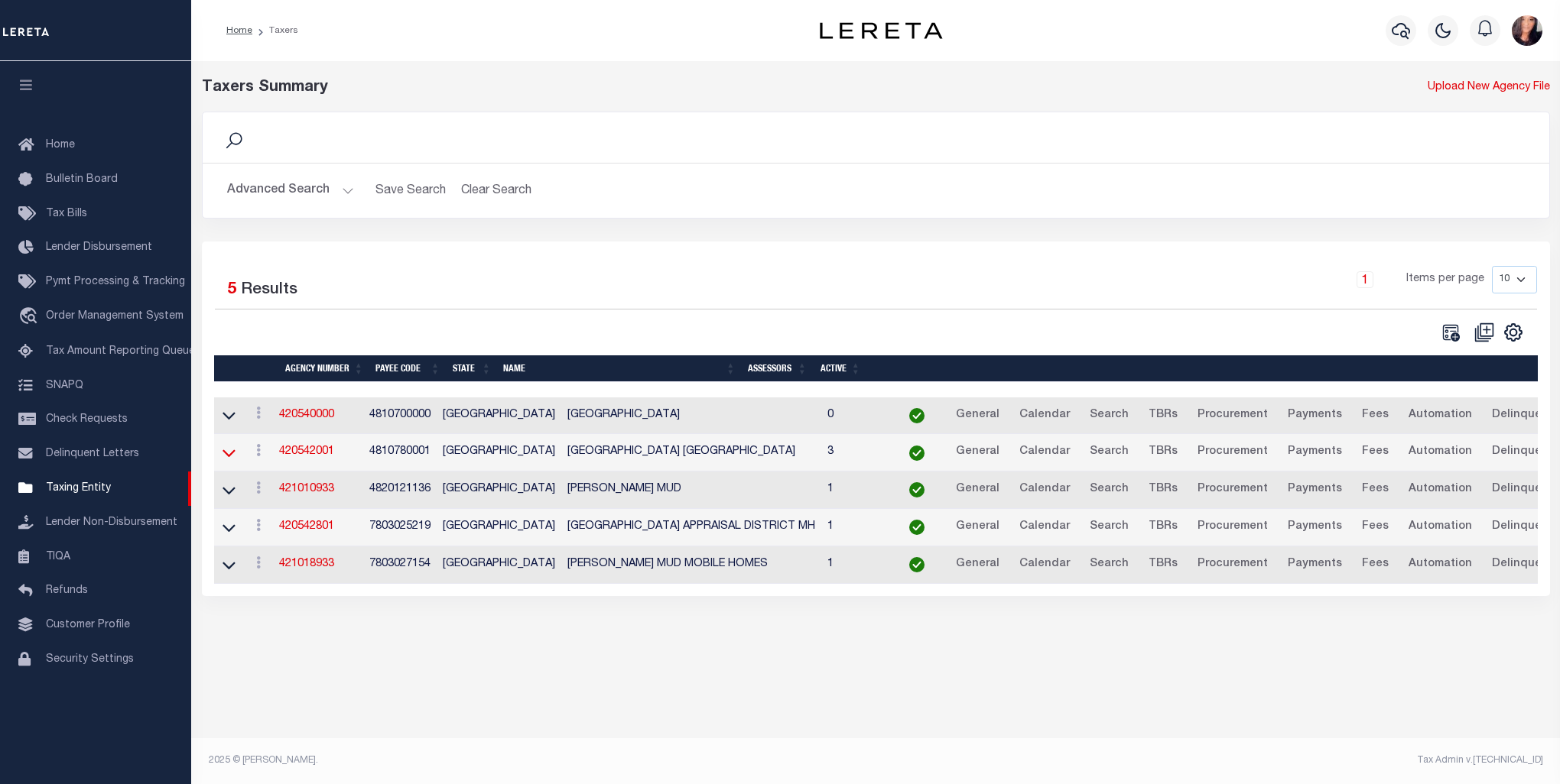
click at [223, 456] on icon at bounding box center [229, 453] width 13 height 16
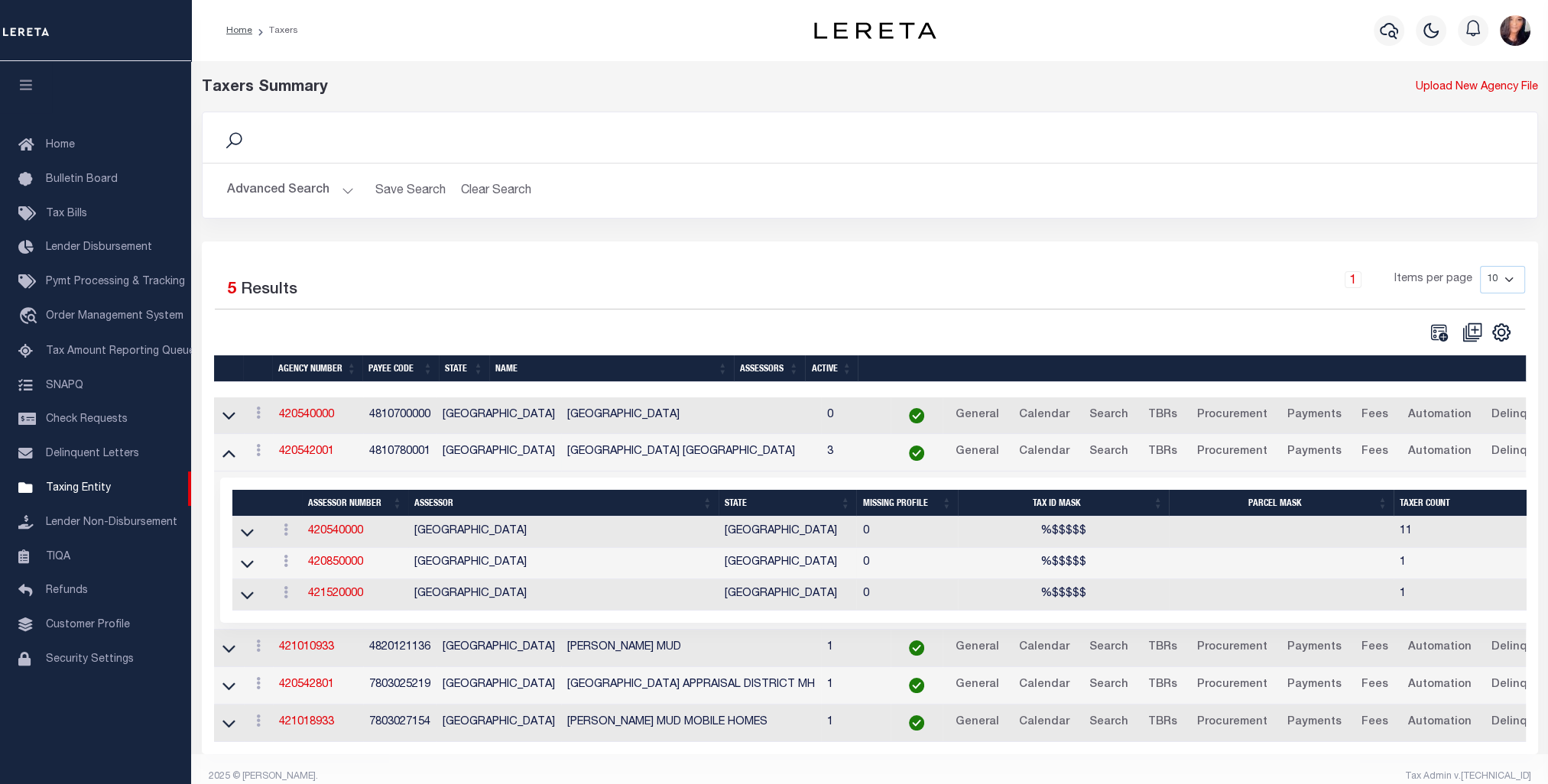
scroll to position [25, 0]
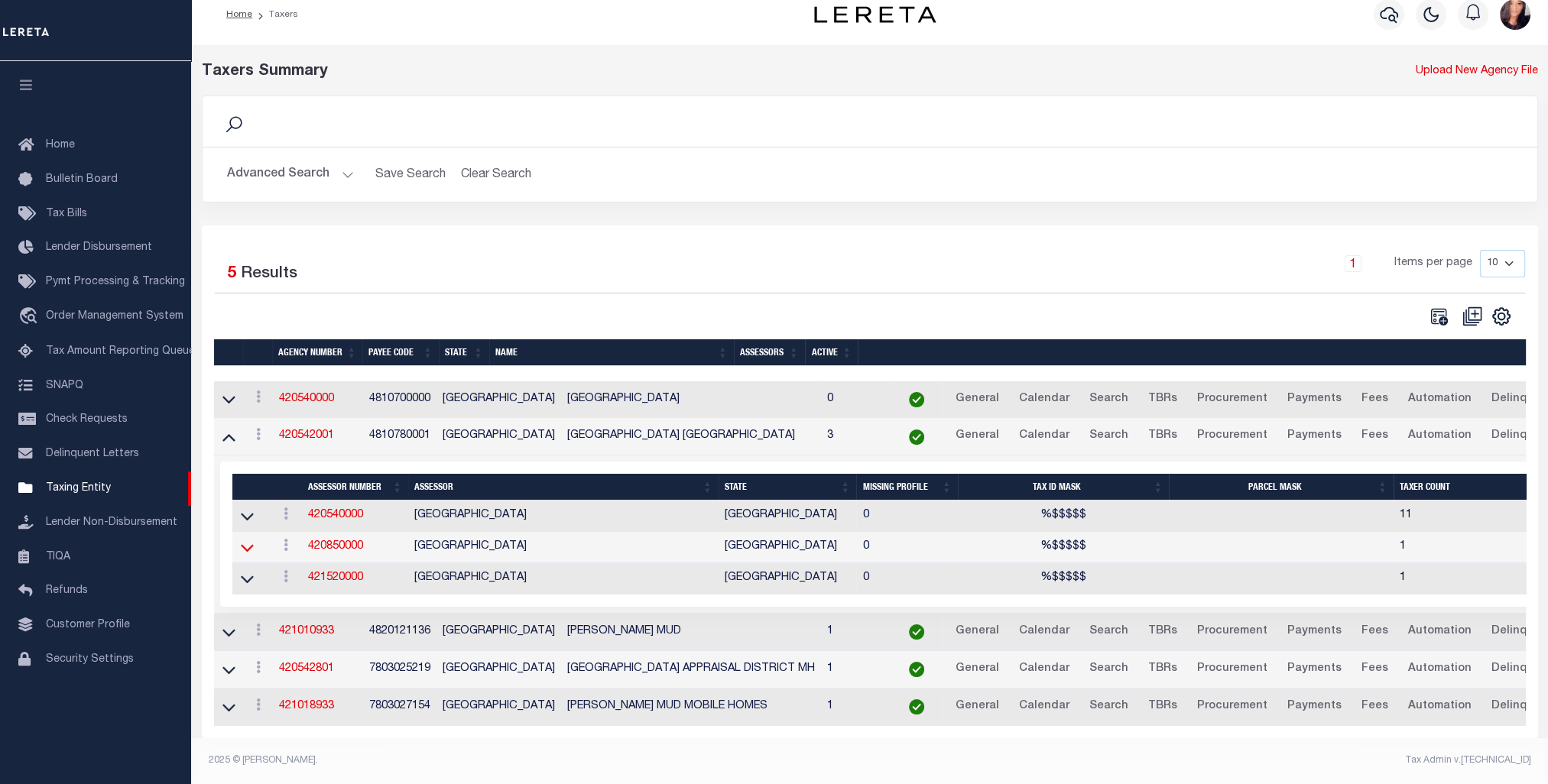
click at [247, 542] on icon at bounding box center [247, 548] width 13 height 16
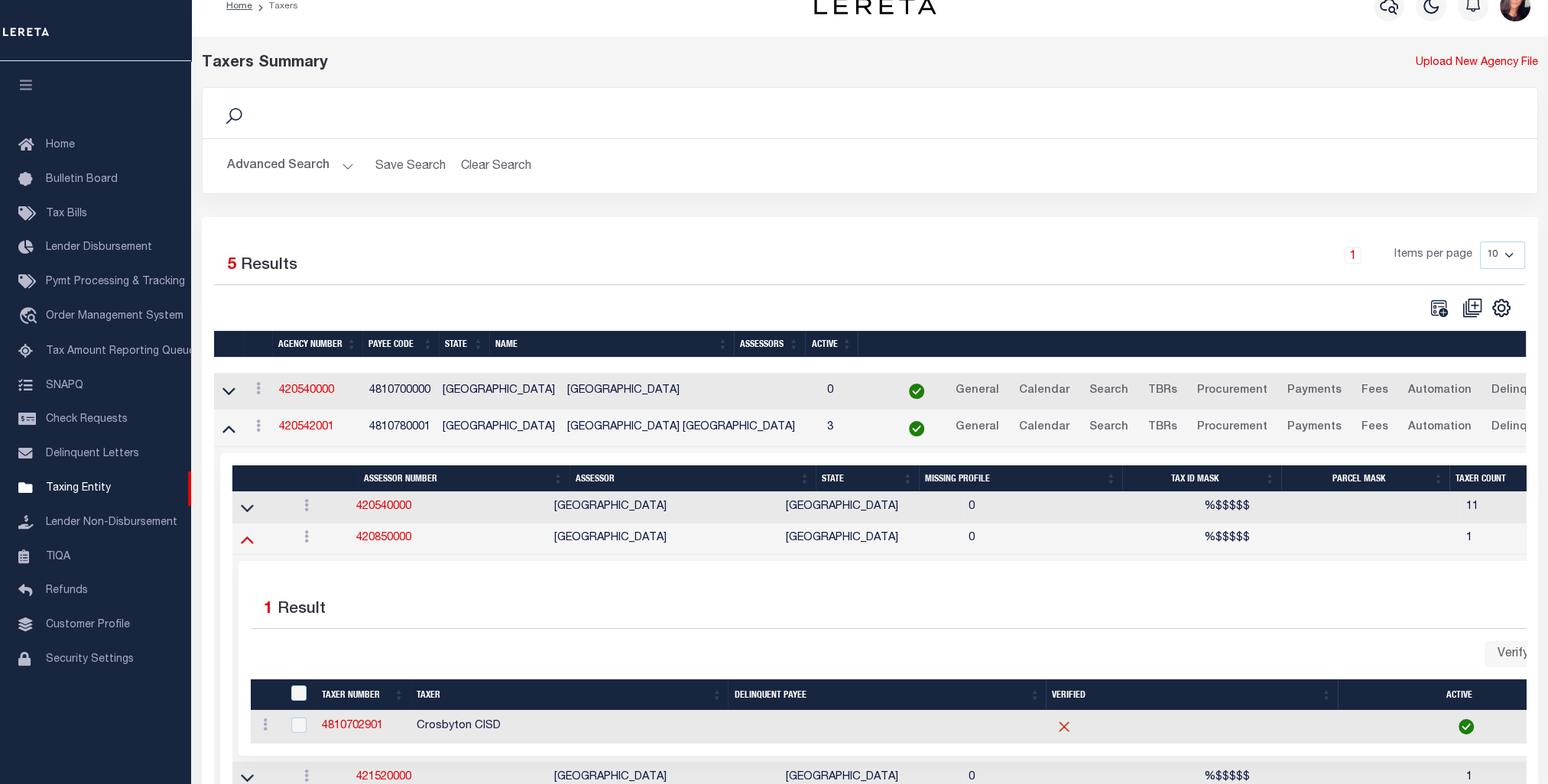
scroll to position [232, 0]
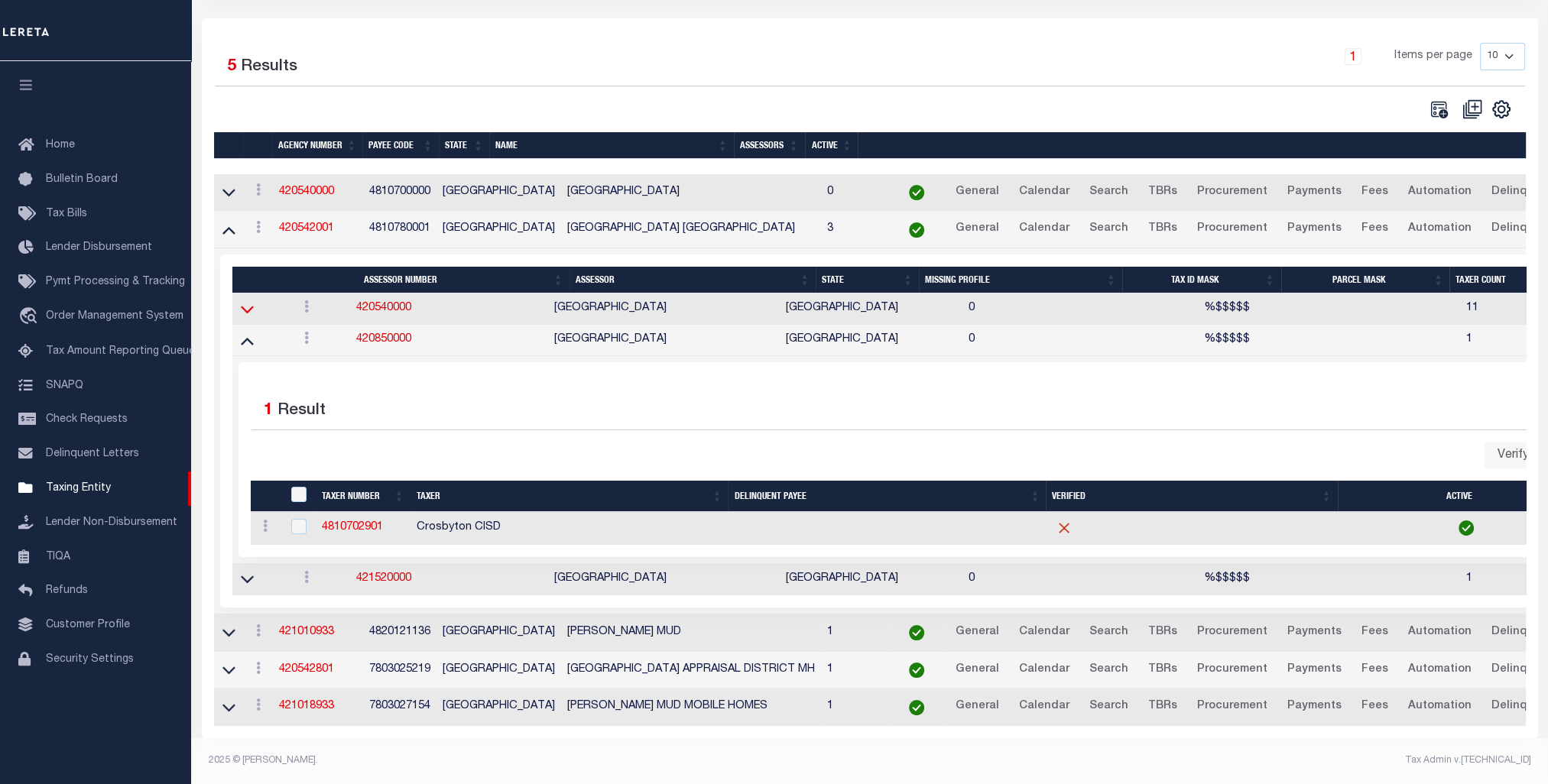
click at [244, 301] on icon at bounding box center [247, 309] width 13 height 16
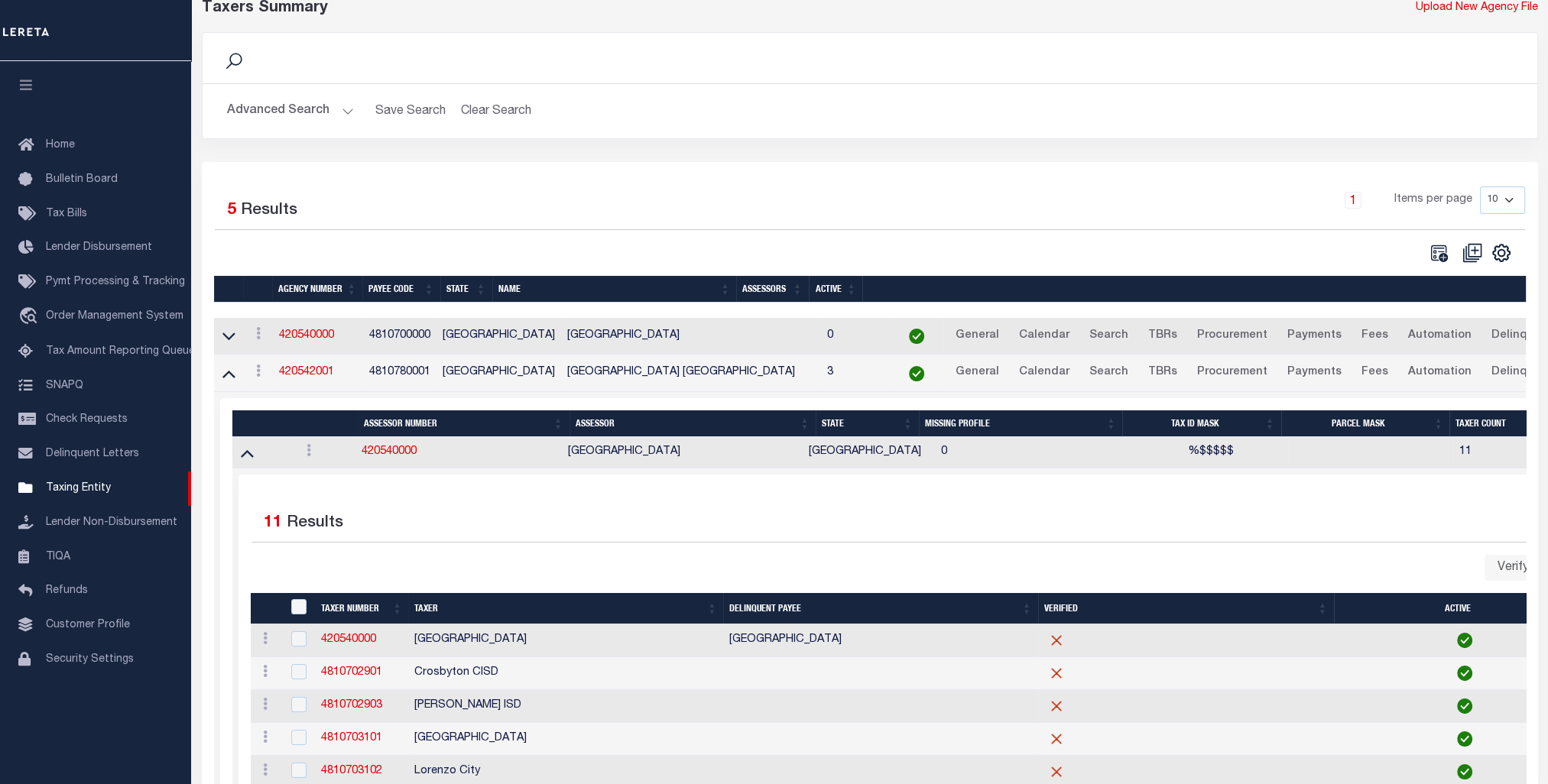
scroll to position [79, 0]
click at [231, 334] on icon at bounding box center [229, 336] width 13 height 16
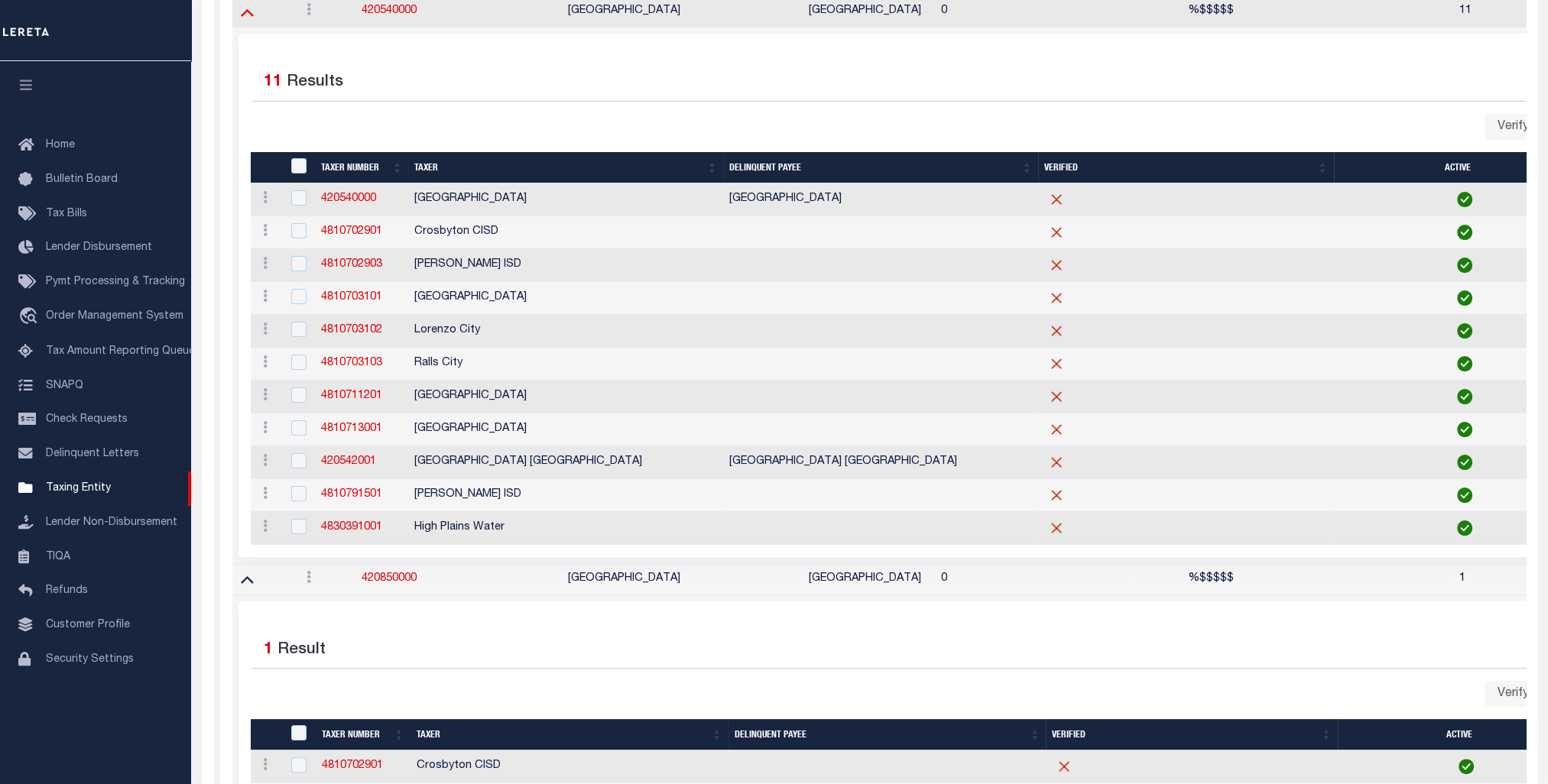
scroll to position [0, 0]
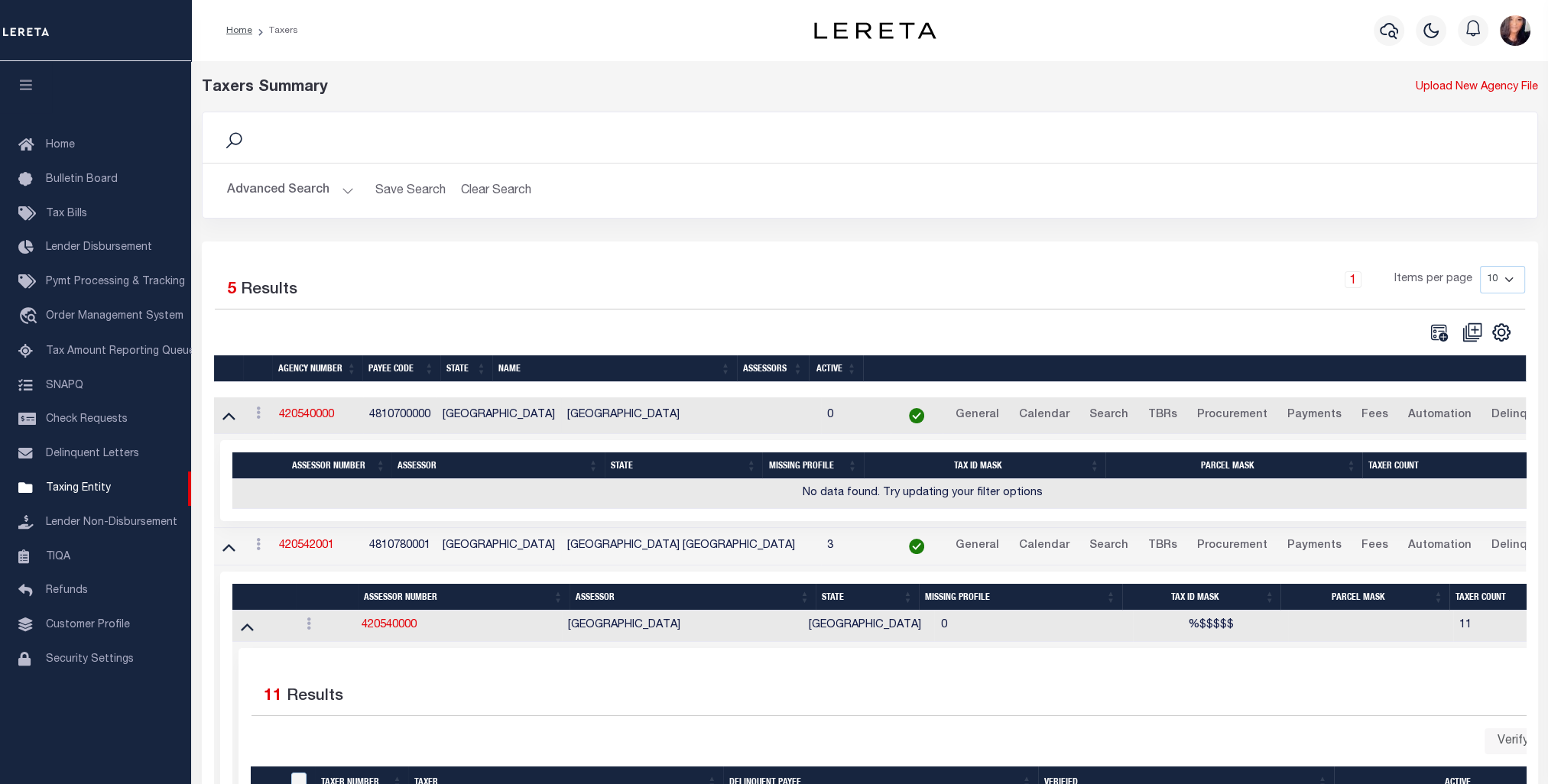
click at [343, 191] on button "Advanced Search" at bounding box center [290, 191] width 127 height 30
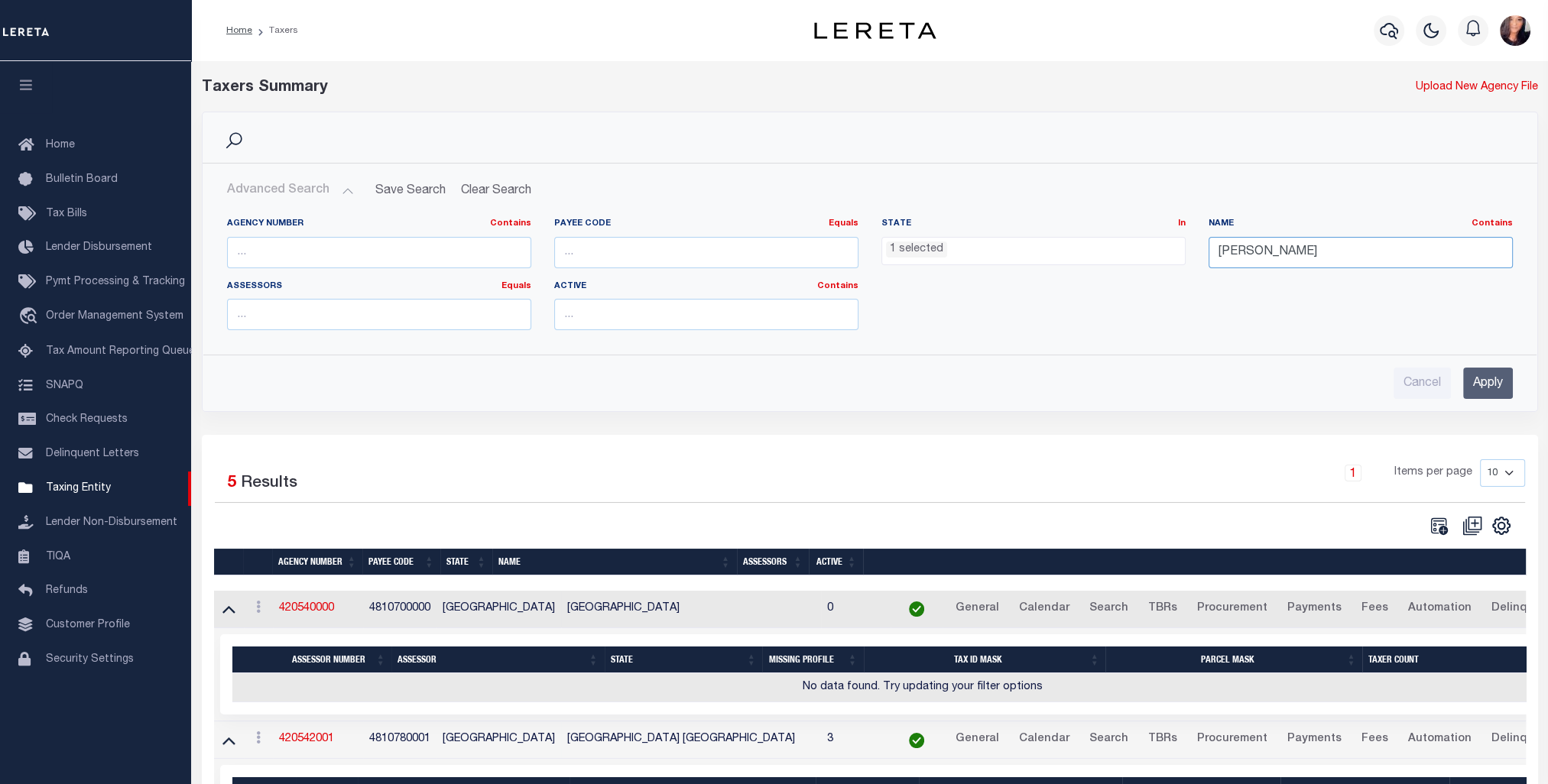
drag, startPoint x: 1305, startPoint y: 255, endPoint x: 1144, endPoint y: 253, distance: 161.0
click at [1144, 253] on div "Agency Number Contains Contains Is Payee Code Equals Equals Is Not Equal To Is …" at bounding box center [870, 280] width 1309 height 125
type input "texas"
drag, startPoint x: 1497, startPoint y: 363, endPoint x: 1498, endPoint y: 386, distance: 23.0
click at [1494, 370] on div "Cancel Apply" at bounding box center [870, 377] width 1310 height 44
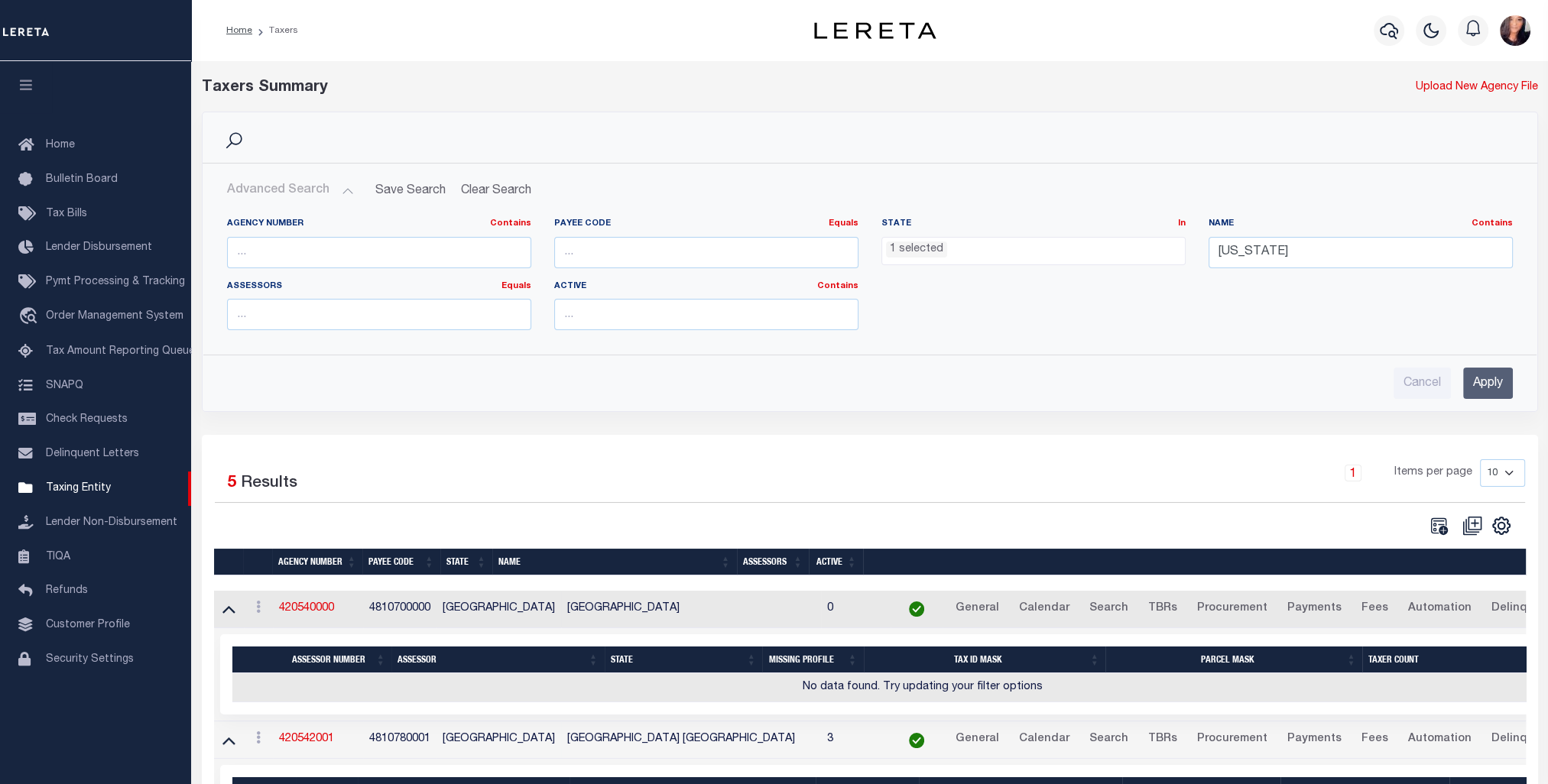
click at [1498, 384] on input "Apply" at bounding box center [1488, 383] width 50 height 31
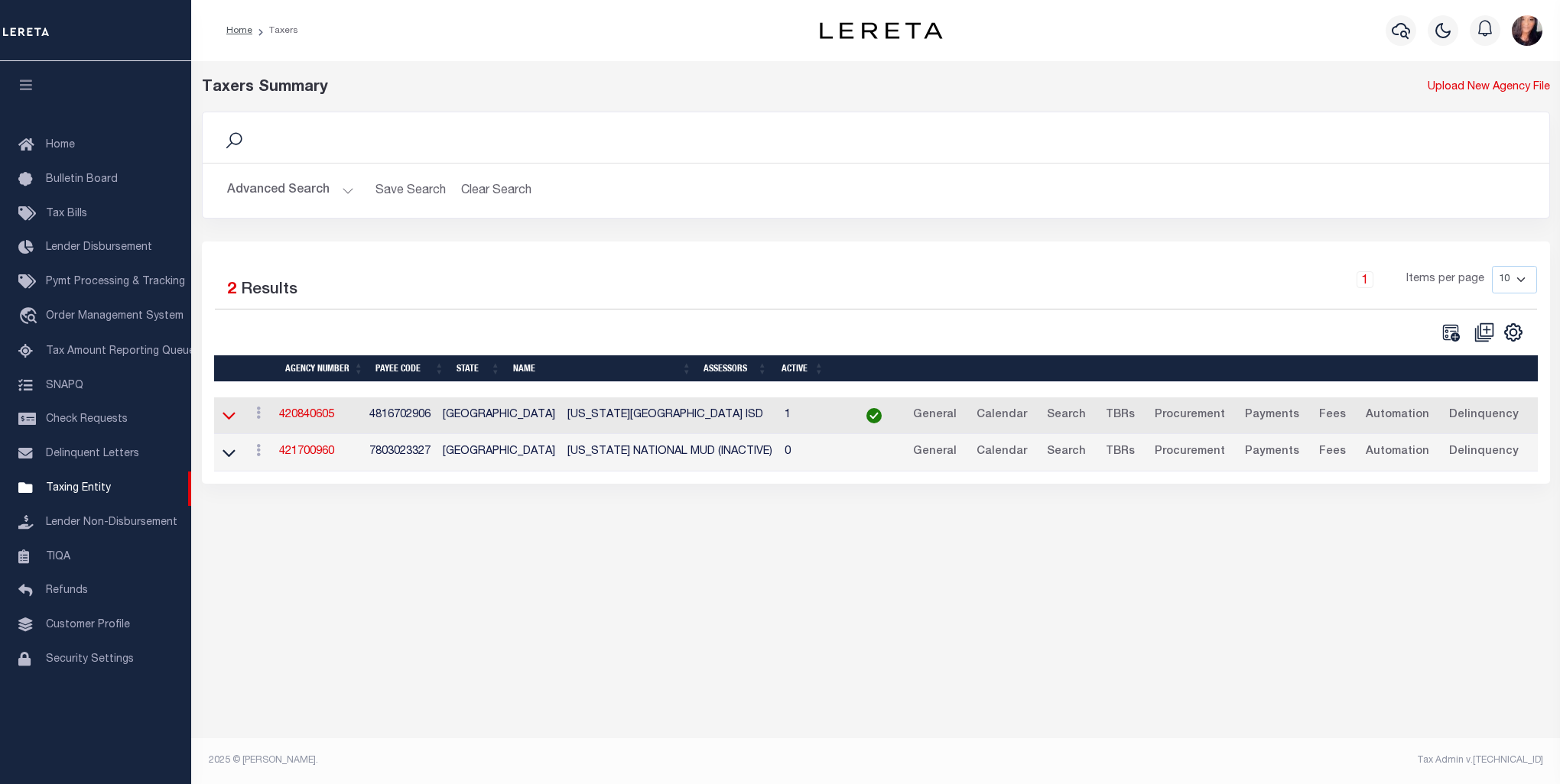
click at [230, 421] on icon at bounding box center [229, 416] width 13 height 16
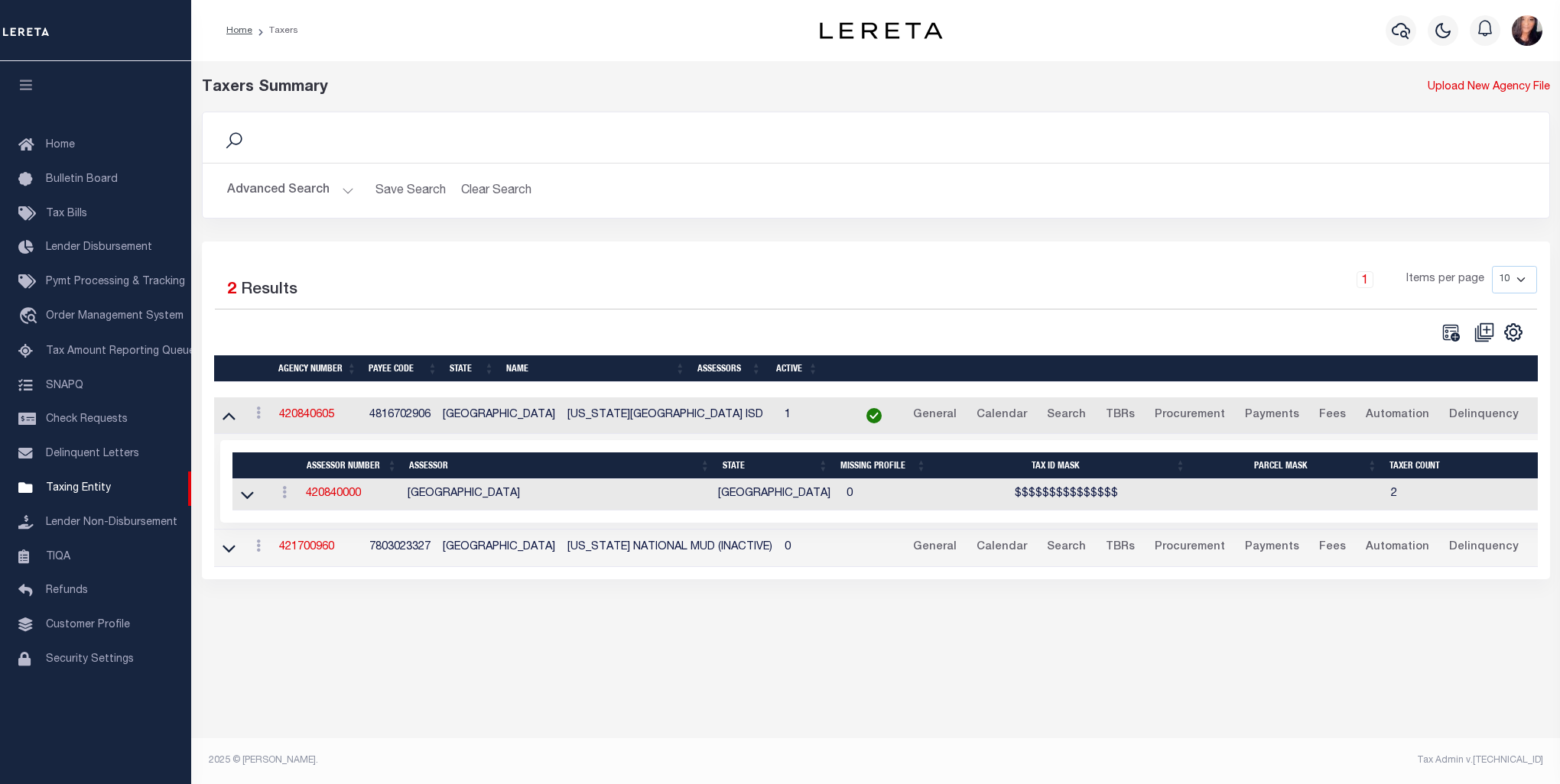
click at [253, 495] on link at bounding box center [247, 494] width 17 height 11
